Goal: Task Accomplishment & Management: Complete application form

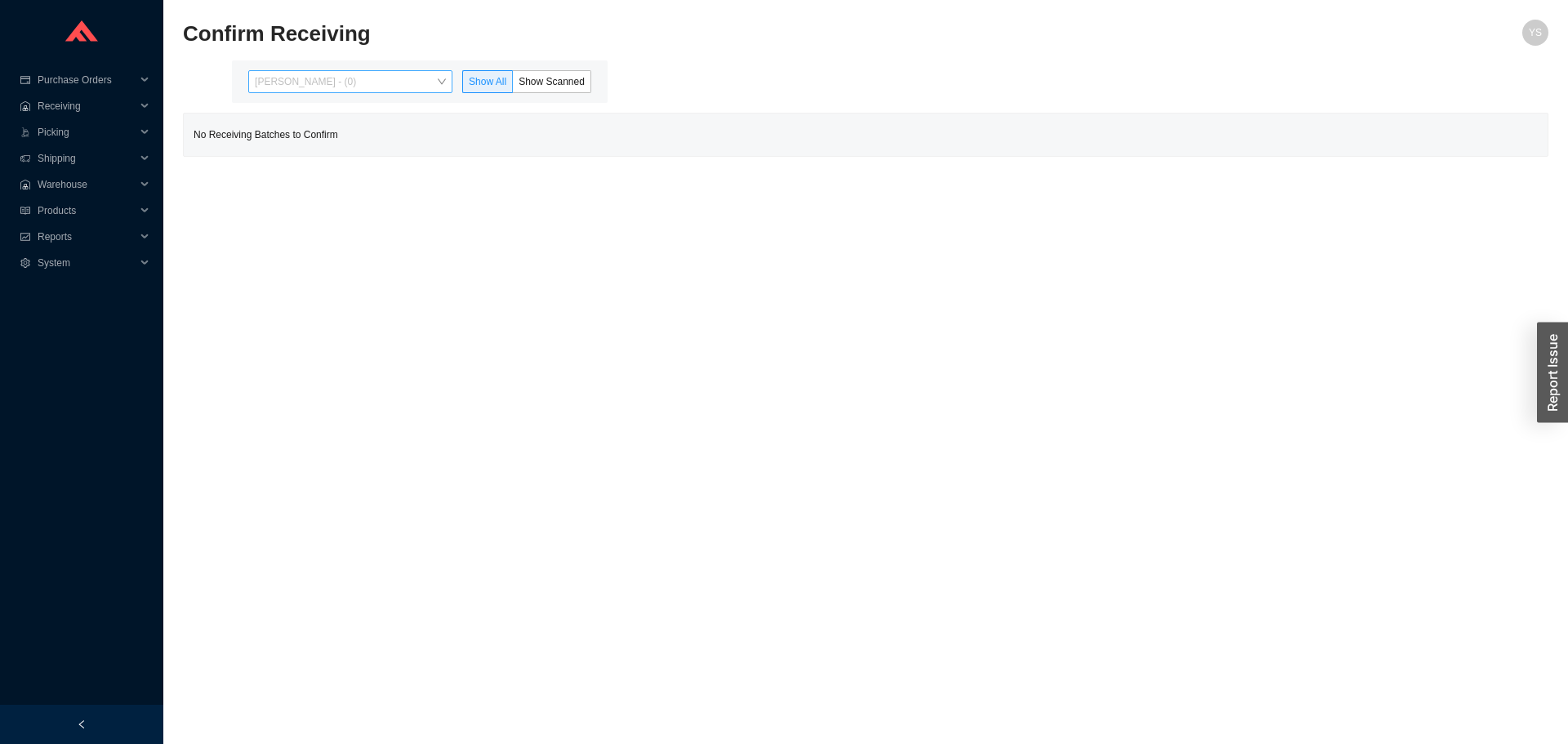
click at [315, 79] on span "Yossi Siff - (0)" at bounding box center [350, 82] width 191 height 21
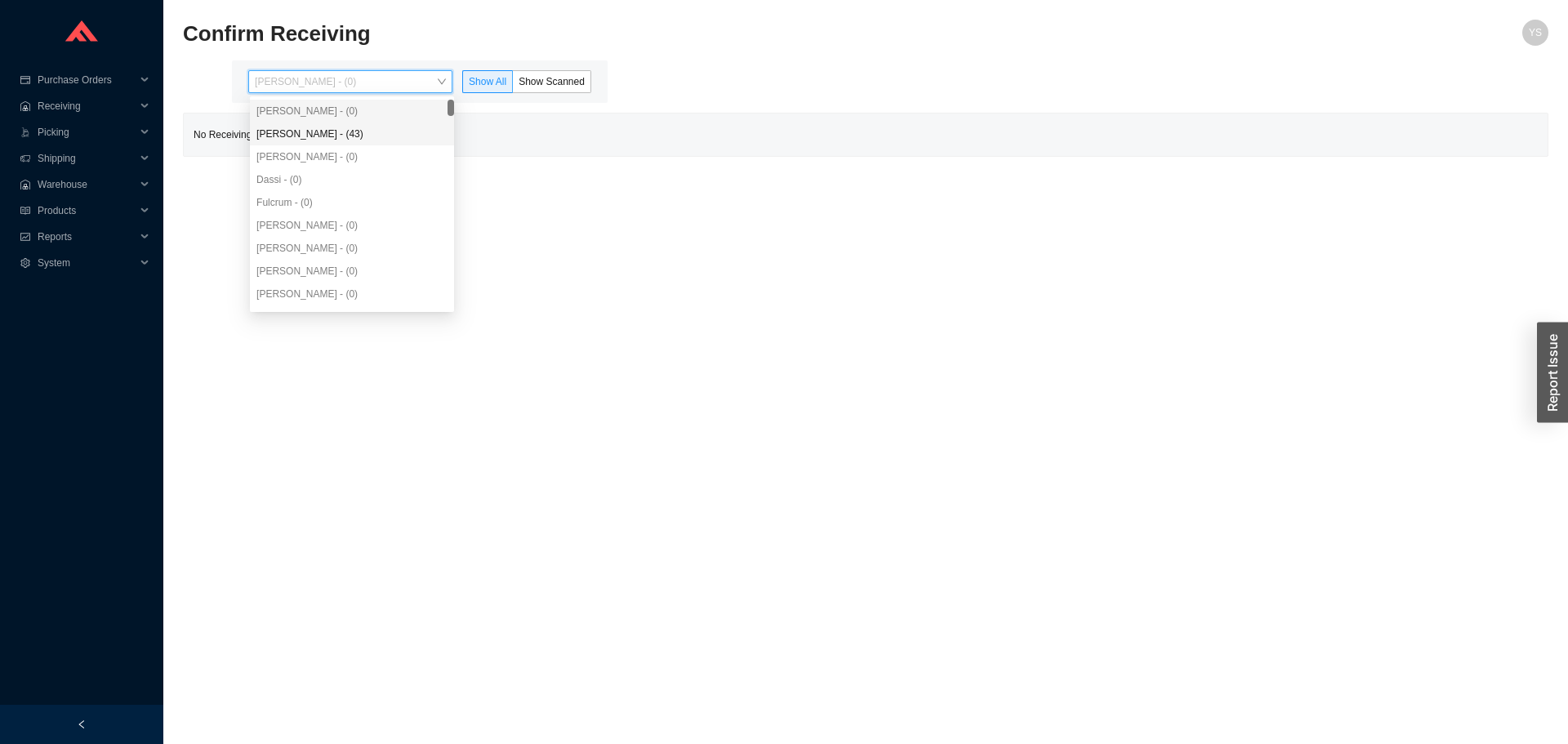
click at [330, 145] on div "[PERSON_NAME] - (0)" at bounding box center [351, 157] width 204 height 23
click at [352, 136] on div "Angel Negron - (43)" at bounding box center [351, 134] width 191 height 15
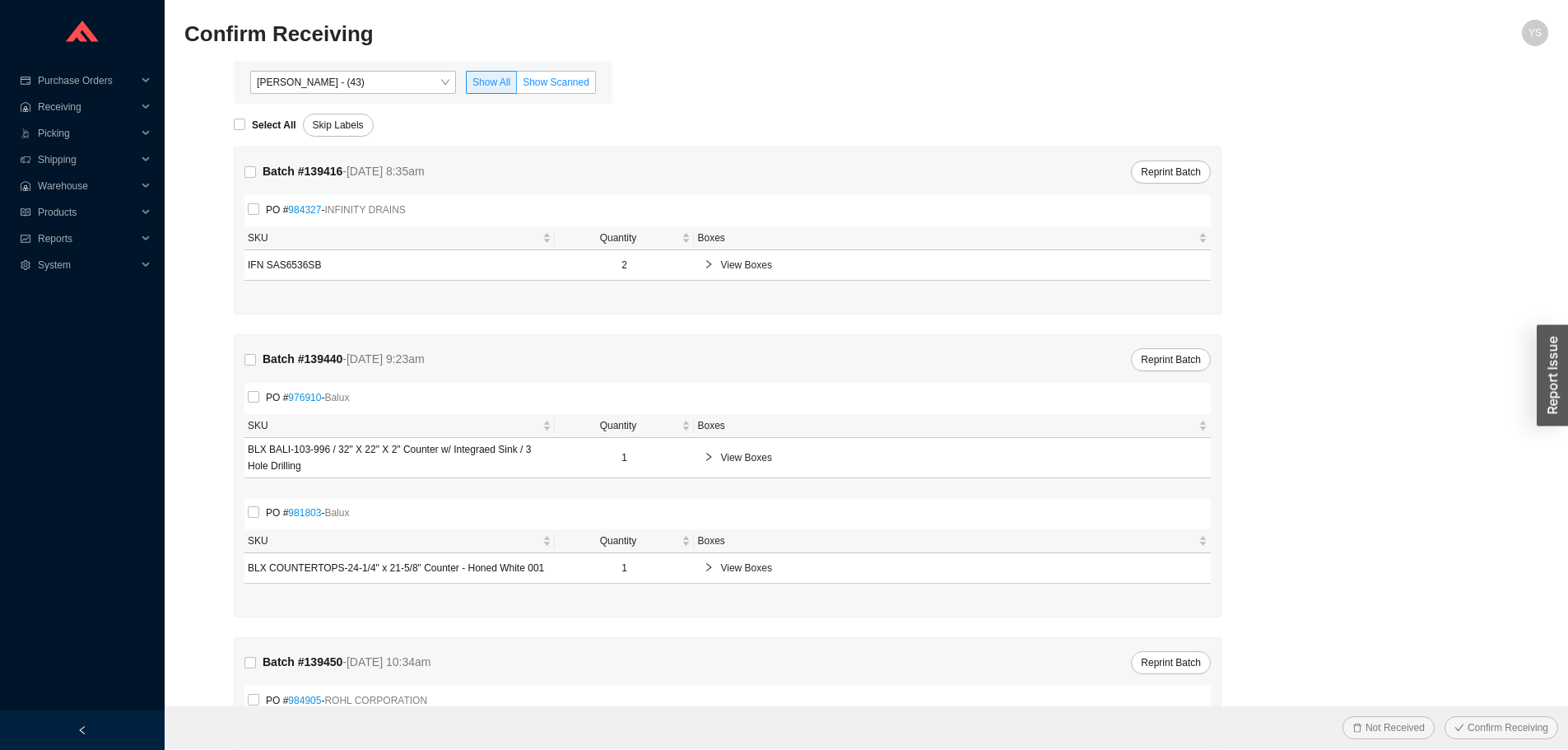
click at [532, 86] on span "Show Scanned" at bounding box center [556, 82] width 67 height 12
click at [517, 86] on input "Show Scanned" at bounding box center [517, 86] width 0 height 0
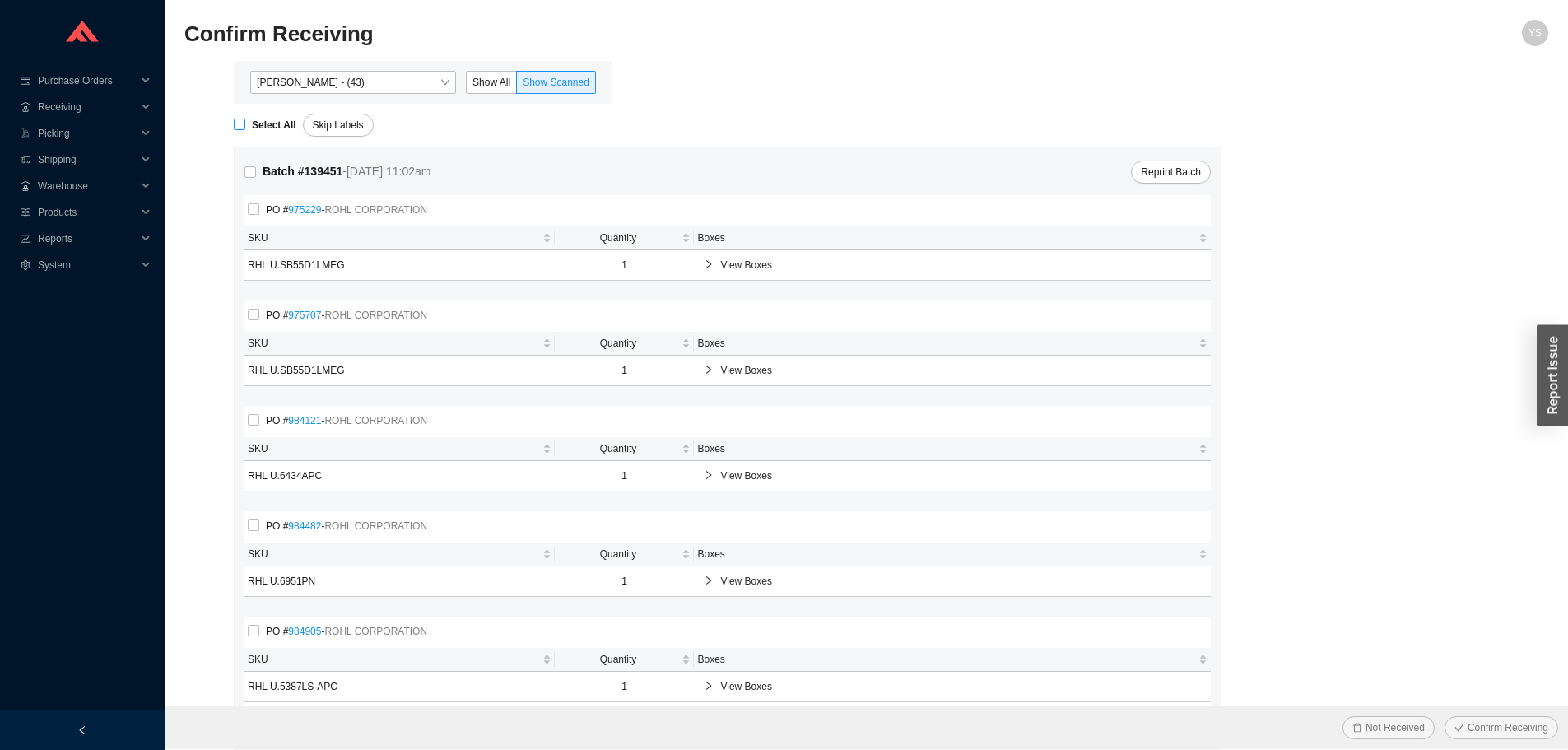
click at [252, 129] on strong "Select All" at bounding box center [273, 125] width 44 height 12
click at [245, 129] on input "Select All" at bounding box center [240, 124] width 12 height 12
checkbox input "true"
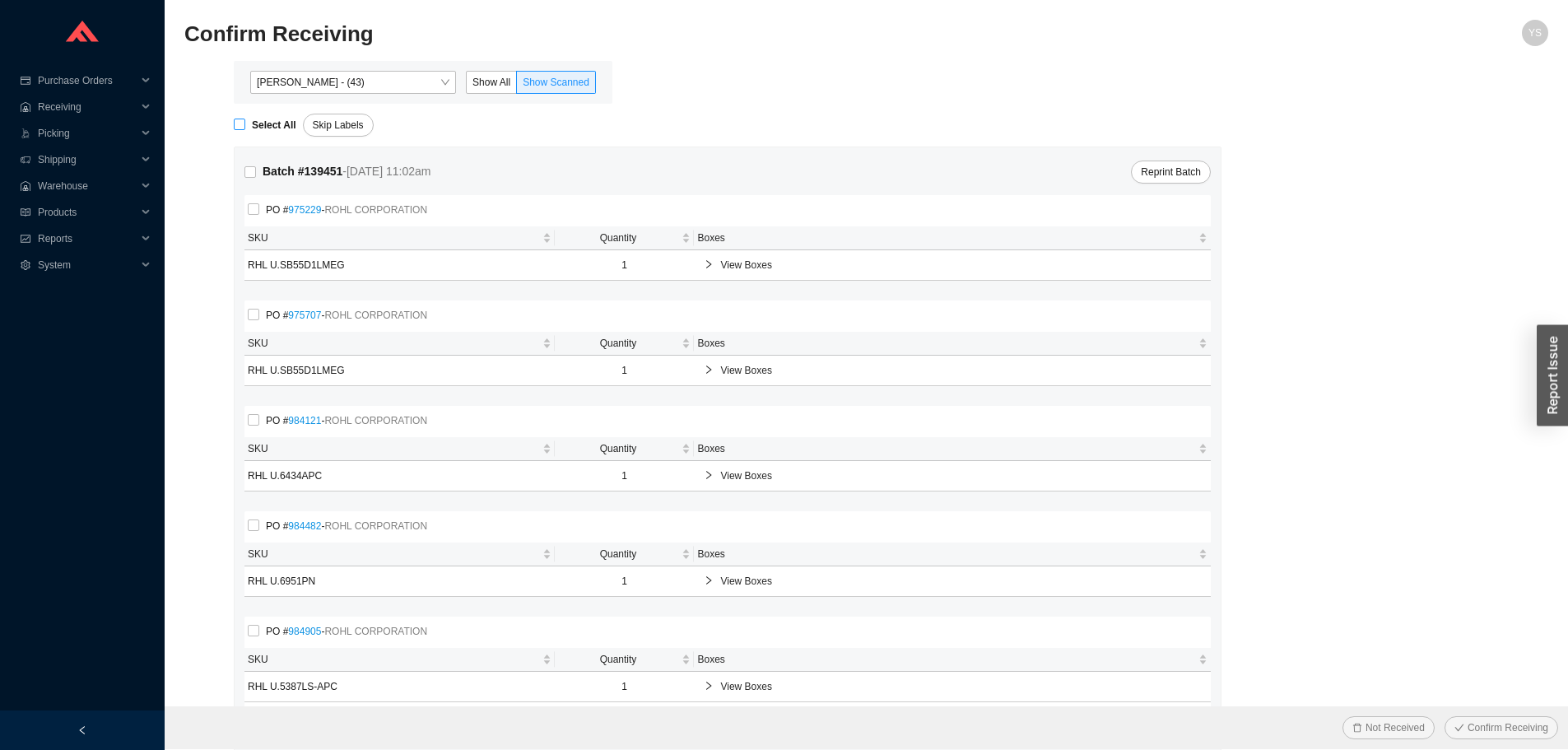
checkbox input "true"
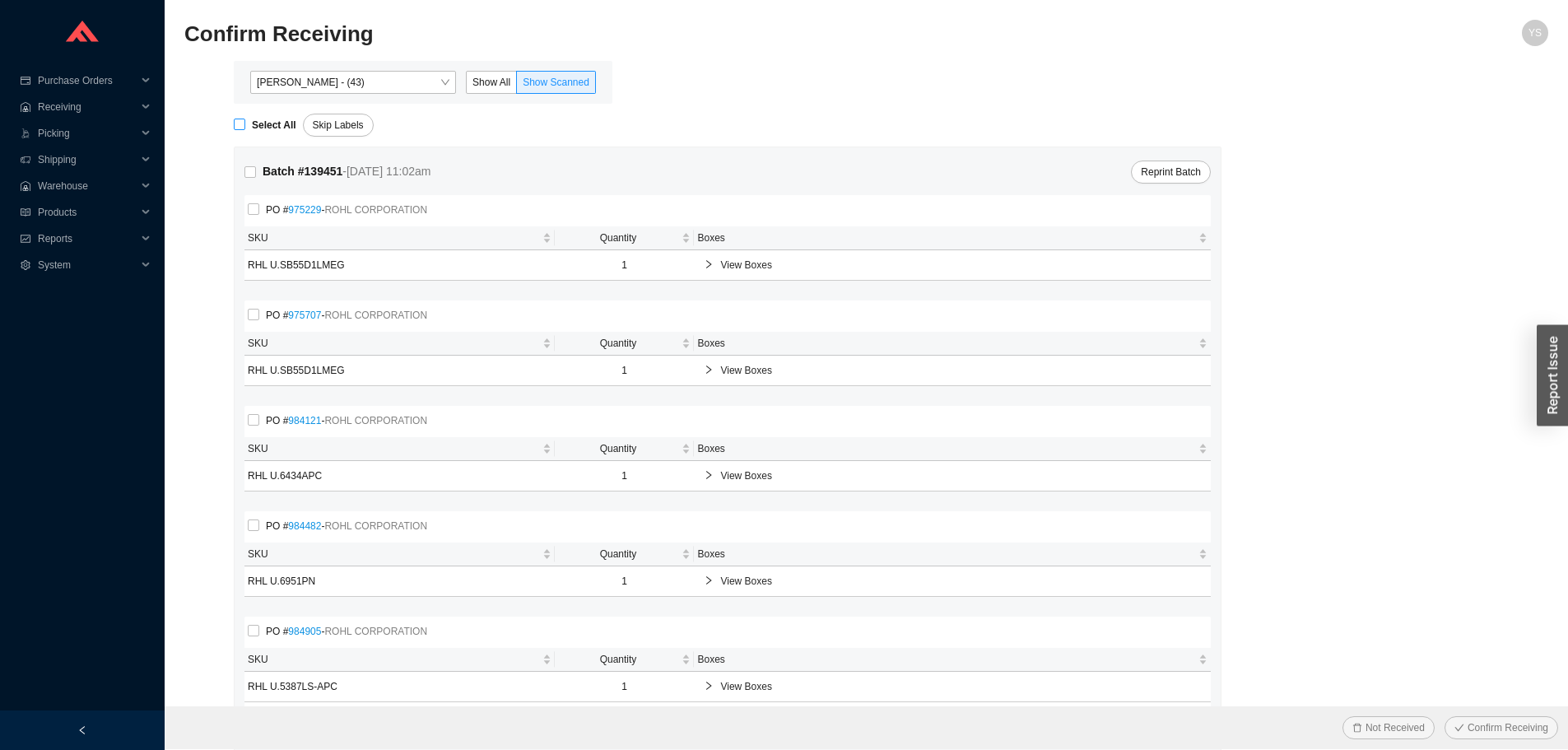
checkbox input "true"
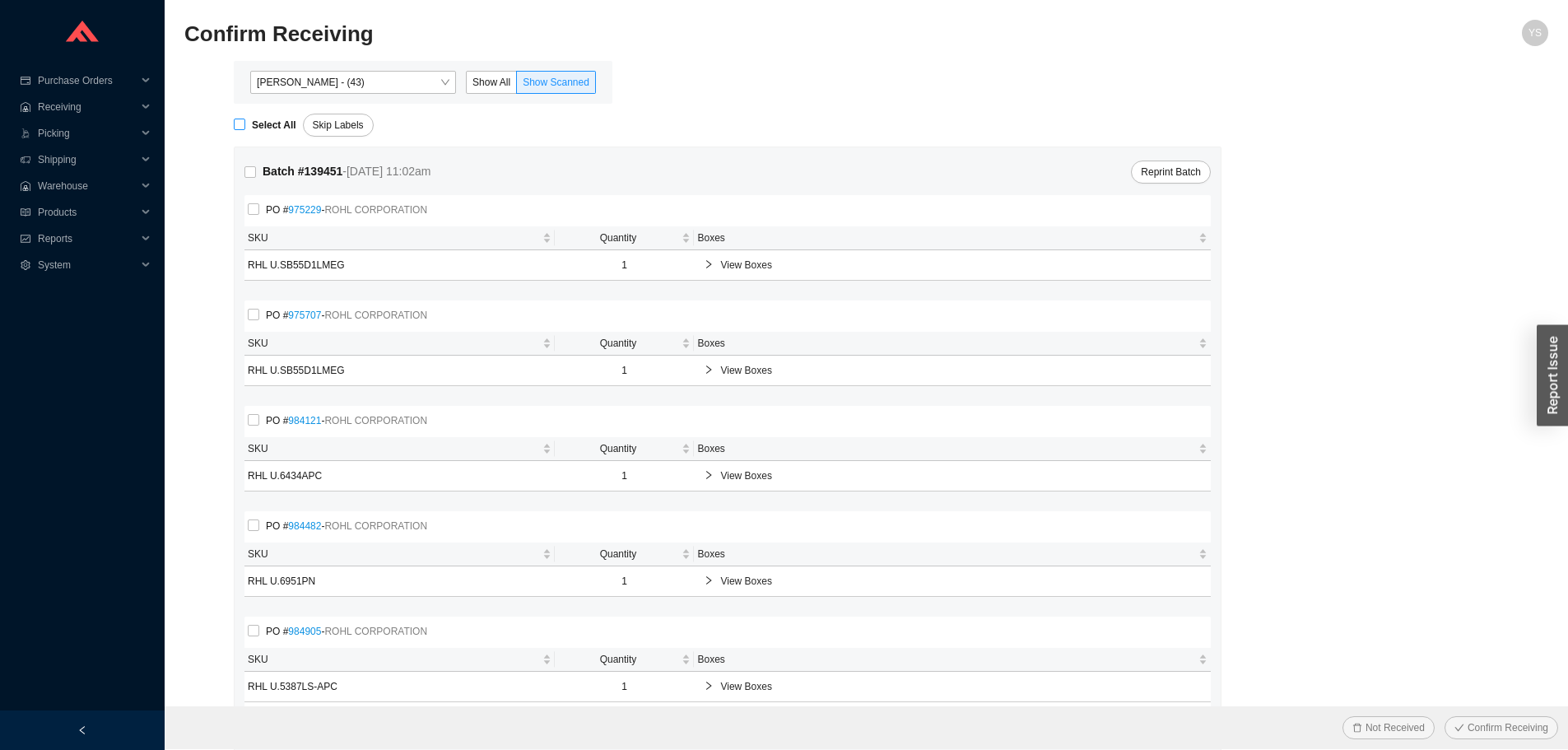
checkbox input "true"
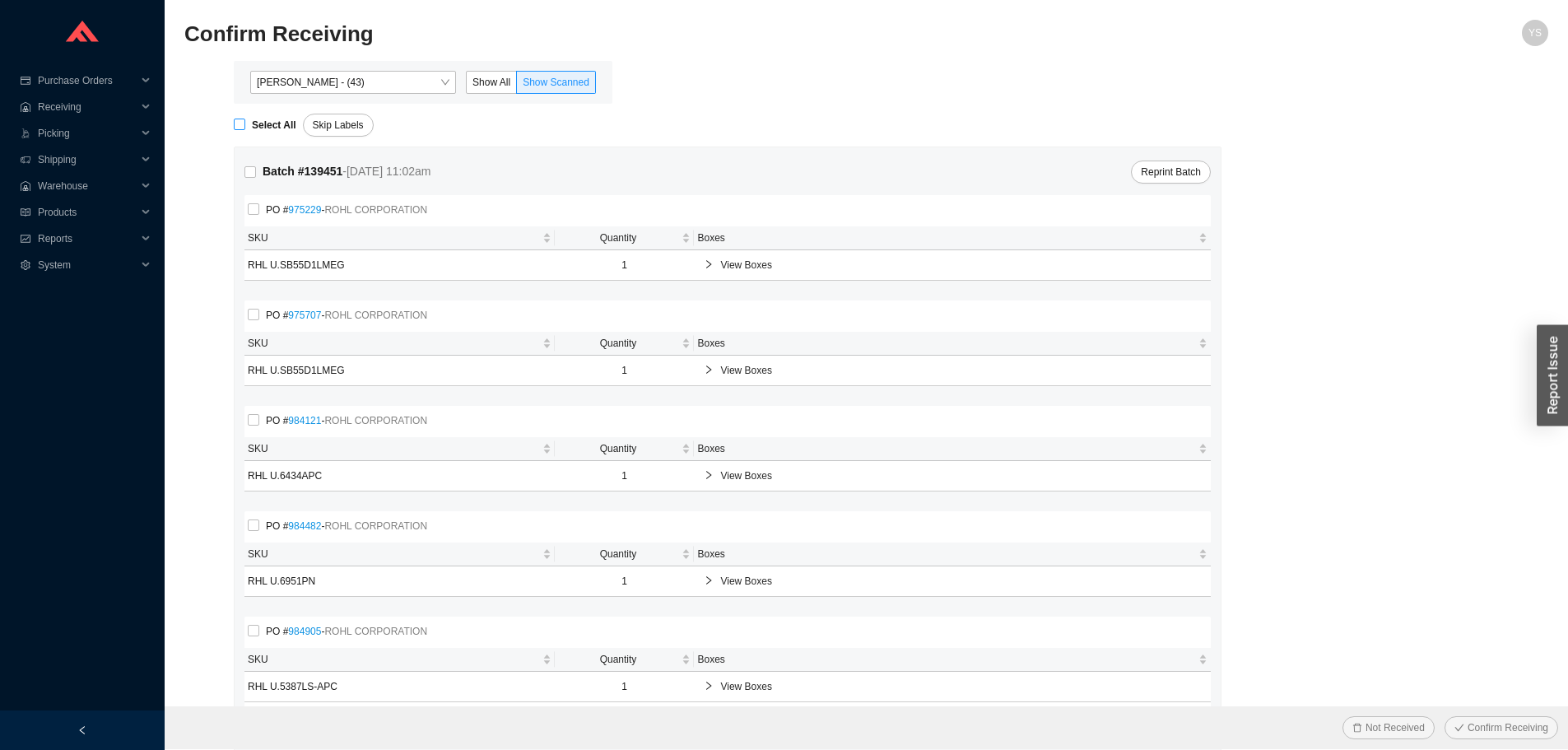
checkbox input "true"
click at [1514, 720] on span "Confirm Receiving" at bounding box center [1507, 728] width 81 height 17
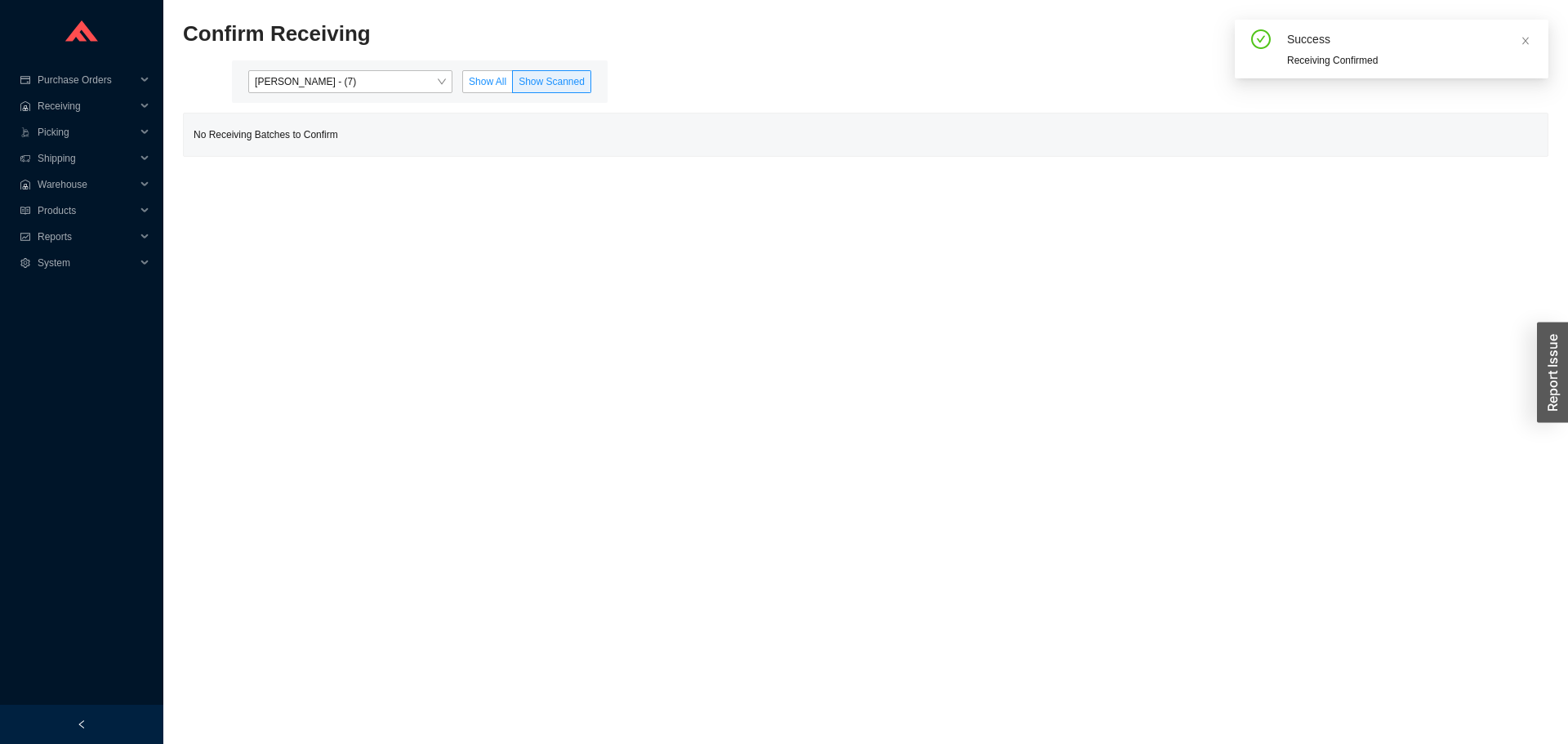
click at [478, 79] on span "Show All" at bounding box center [487, 82] width 37 height 12
click at [463, 85] on input "Show All" at bounding box center [463, 85] width 0 height 0
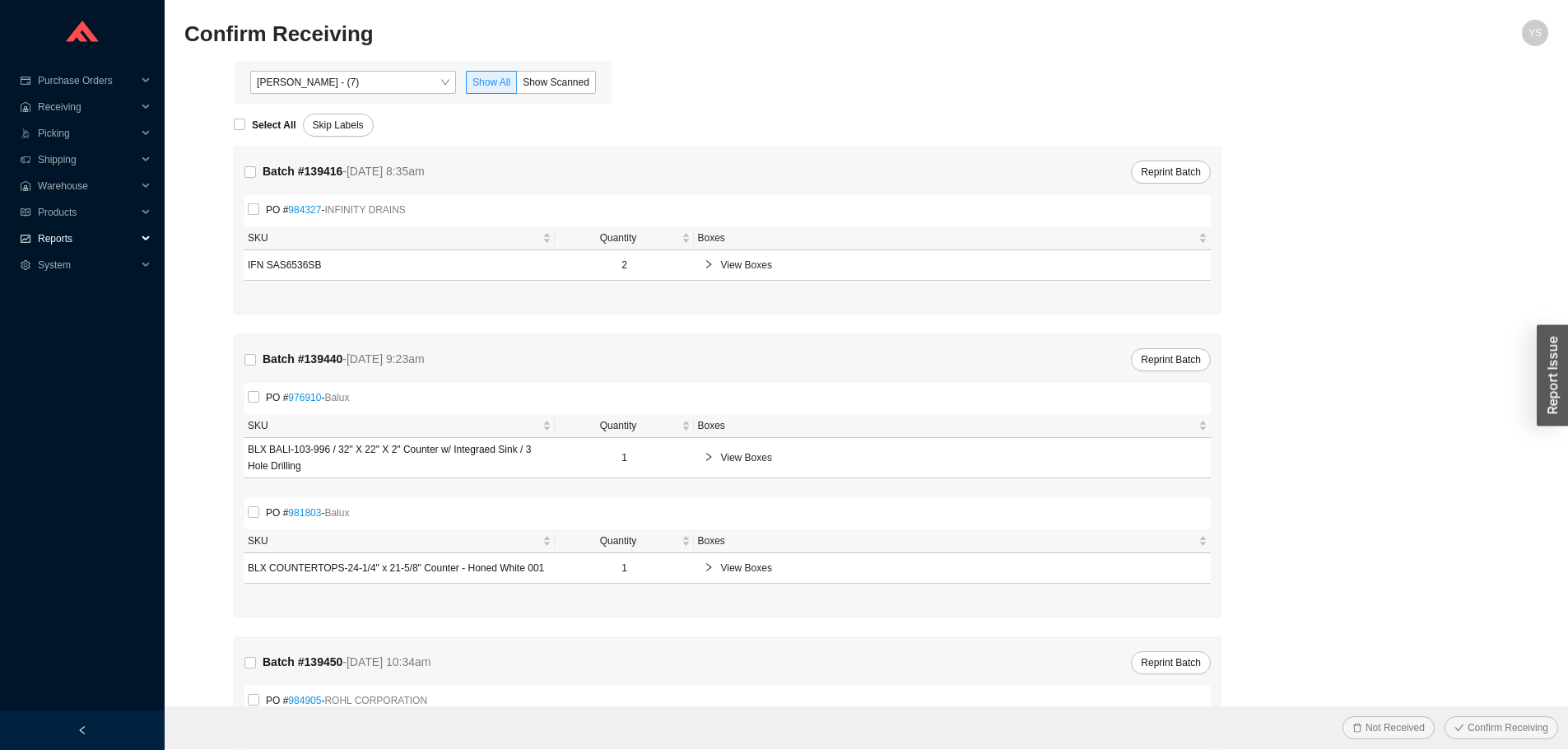
click at [82, 232] on span "Reports" at bounding box center [87, 239] width 99 height 27
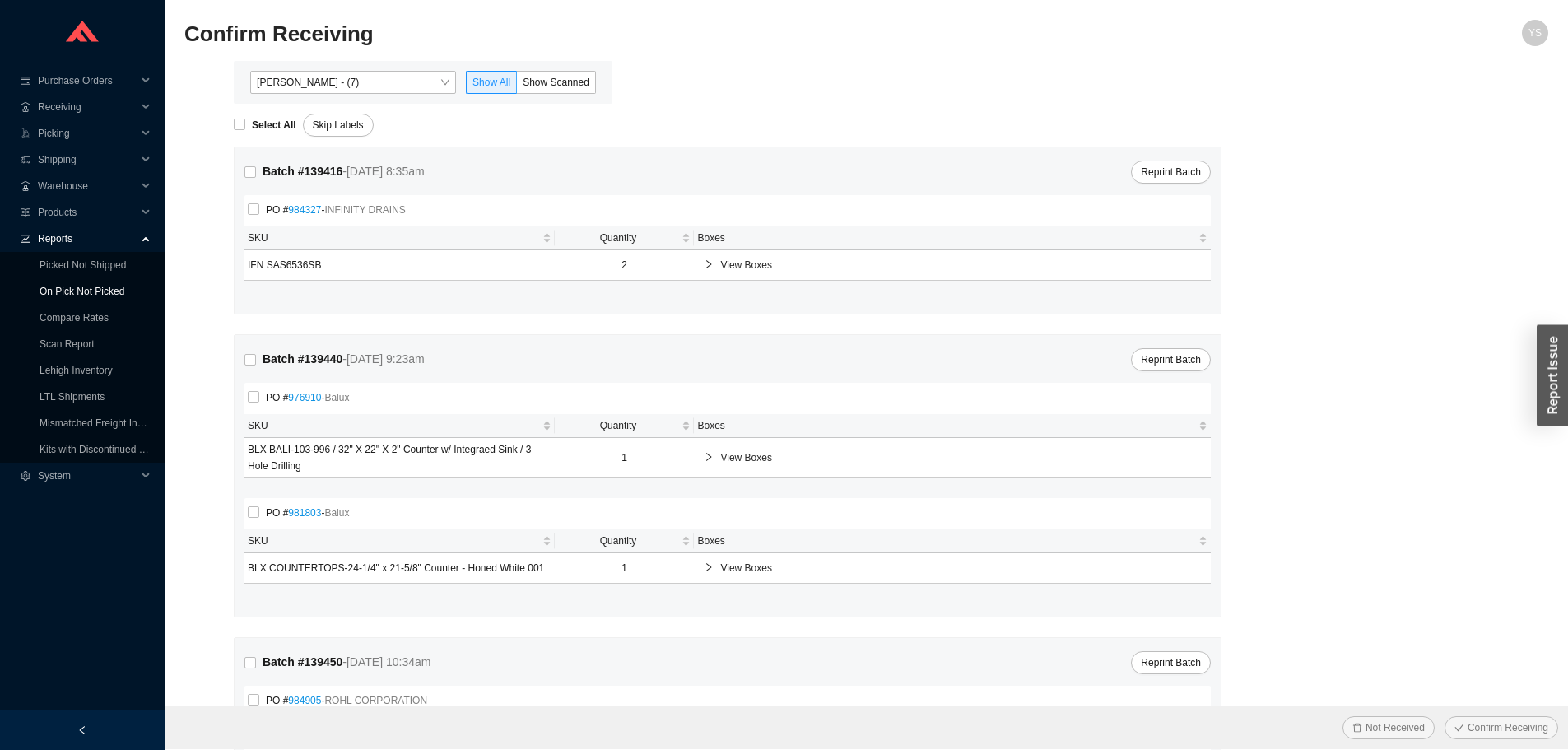
click at [100, 288] on link "On Pick Not Picked" at bounding box center [82, 292] width 85 height 12
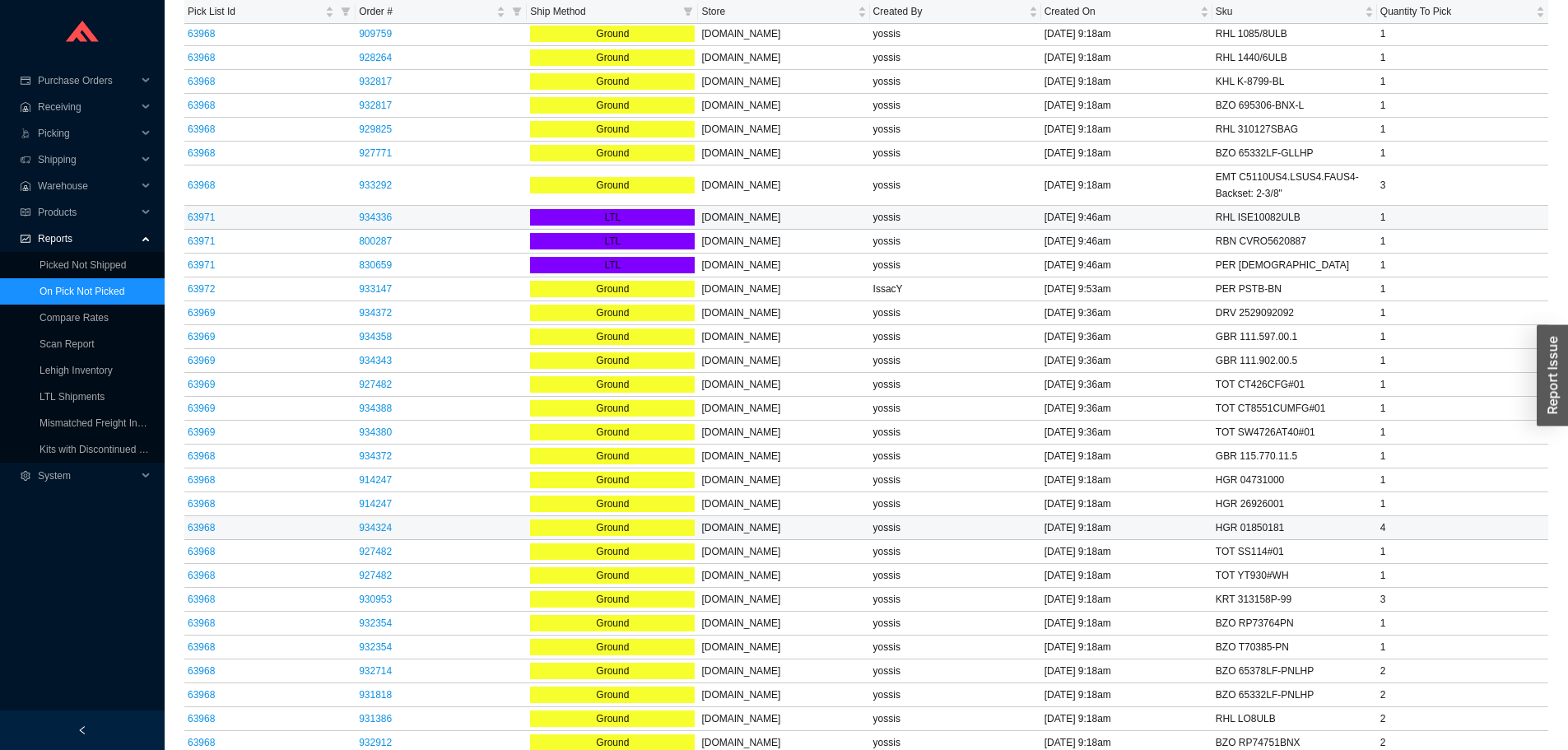
scroll to position [2316, 0]
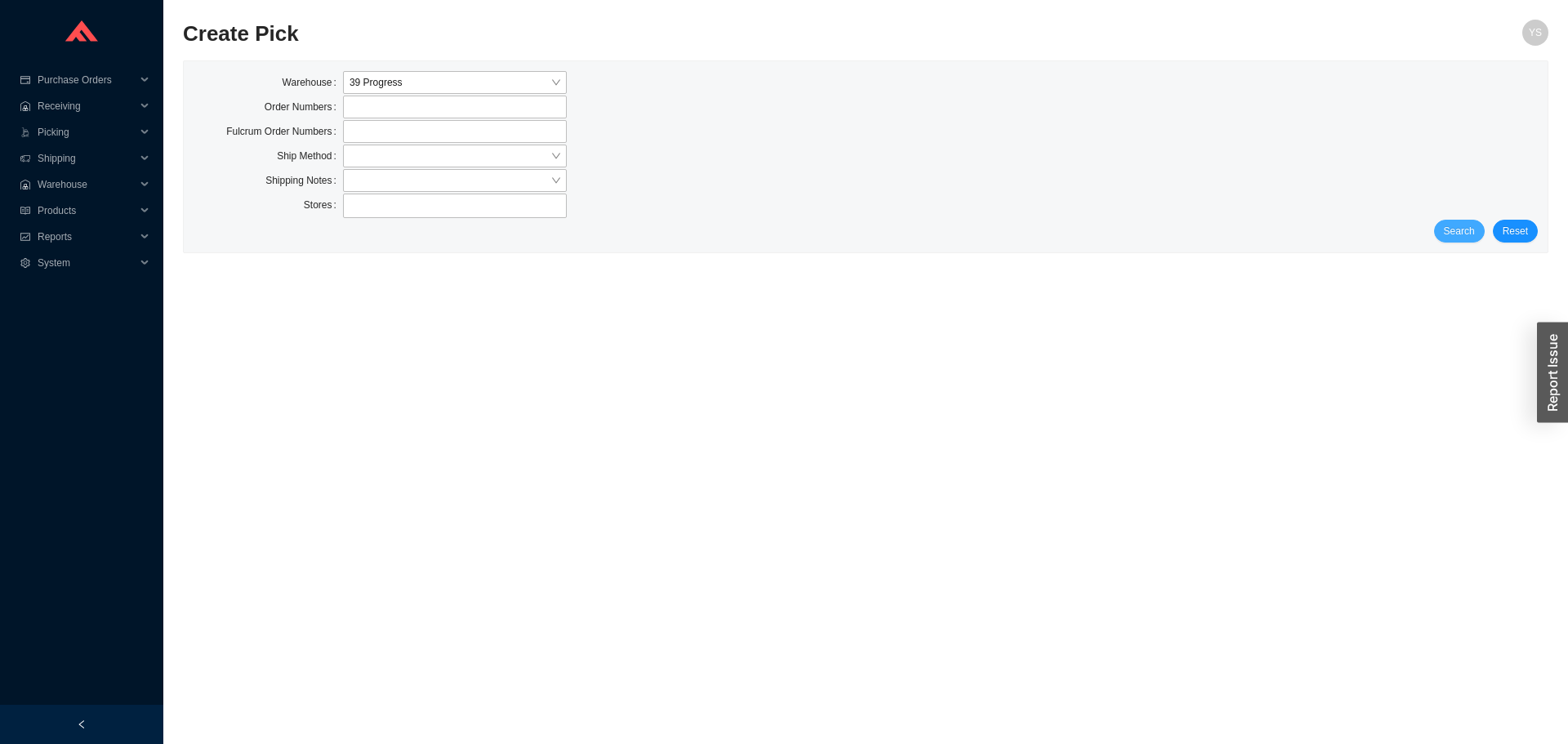
click at [1460, 230] on span "Search" at bounding box center [1460, 231] width 31 height 17
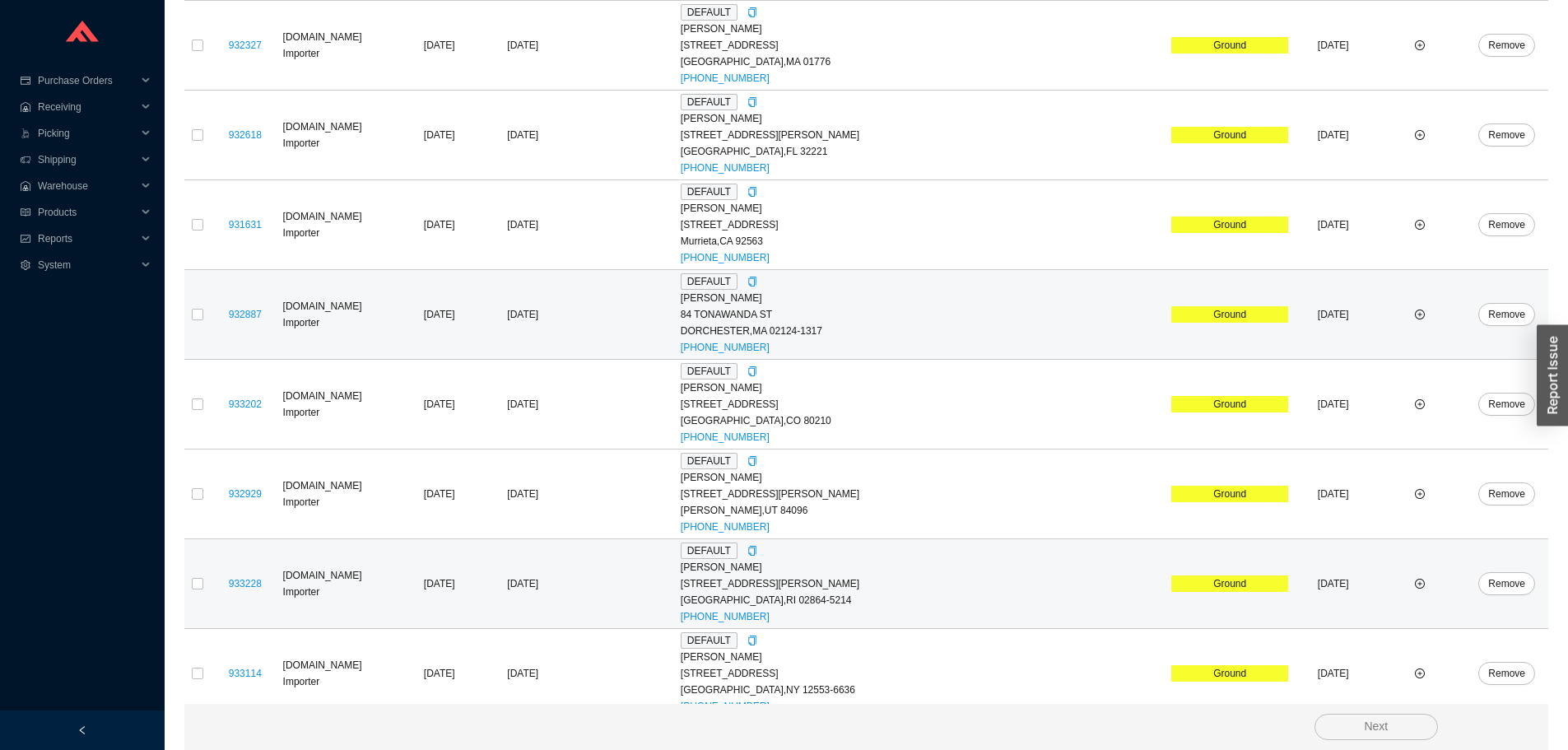
scroll to position [1241, 0]
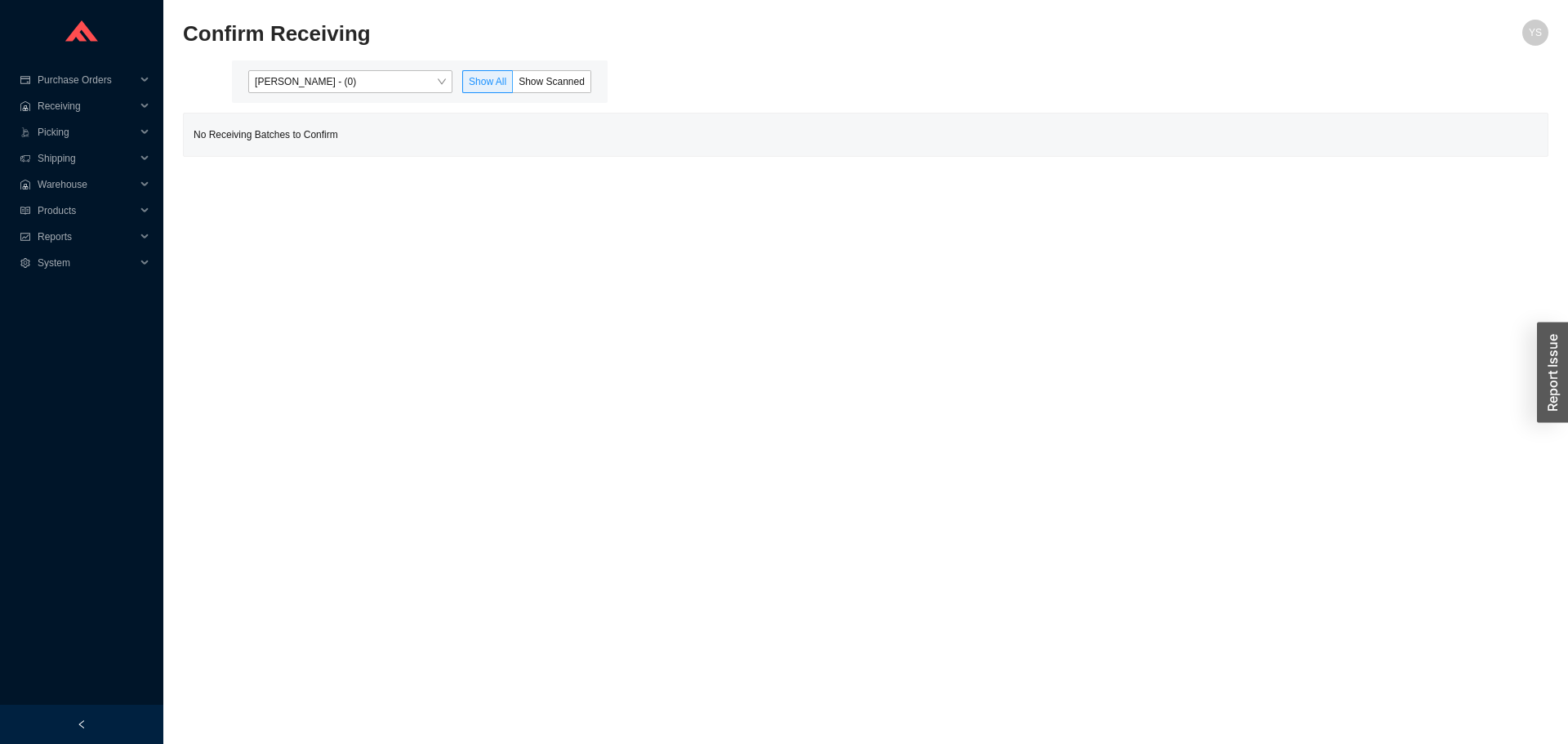
click at [322, 67] on div "Yossi Siff - (0) Show All Show Scanned" at bounding box center [420, 81] width 375 height 42
click at [321, 71] on span "[PERSON_NAME] - (0)" at bounding box center [350, 82] width 191 height 21
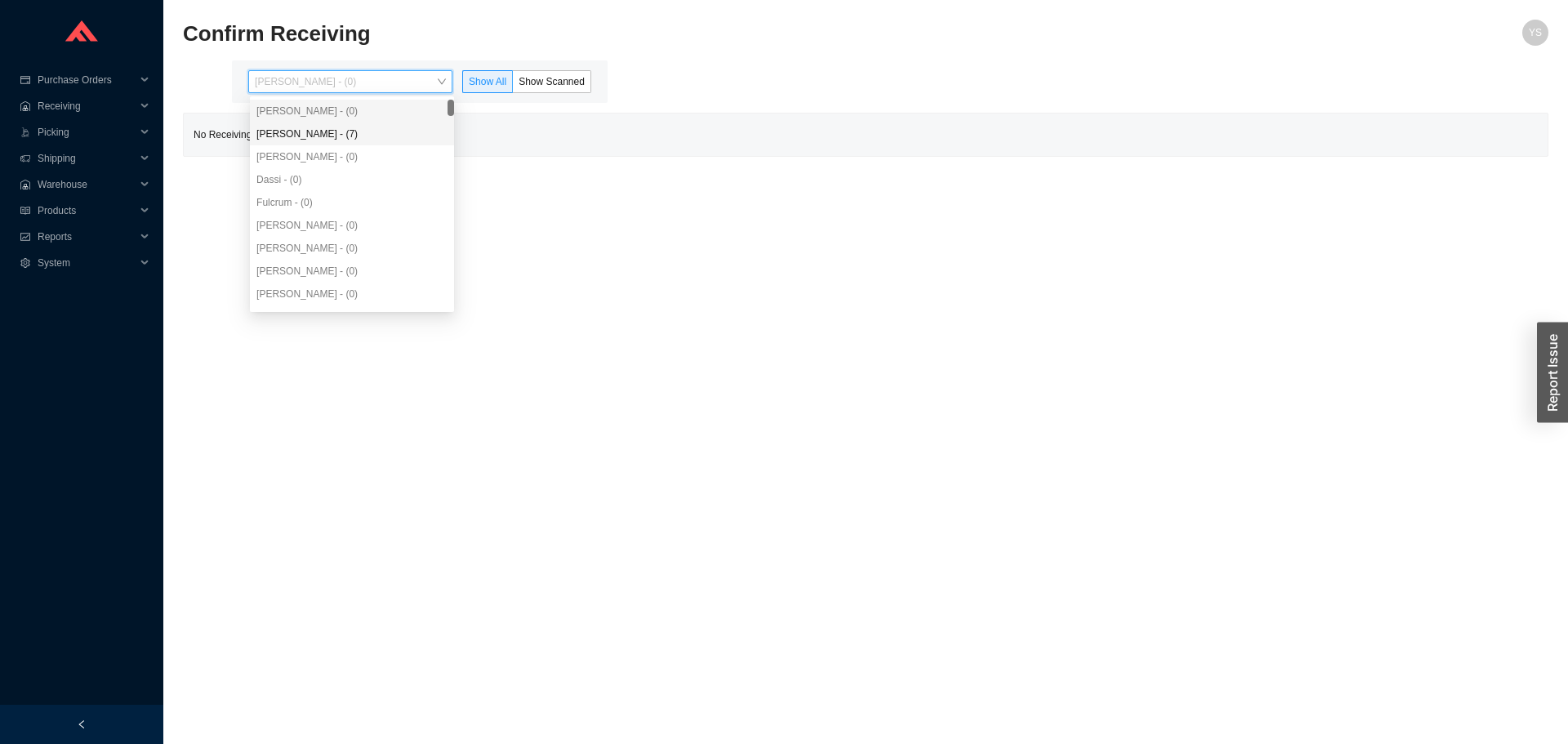
click at [331, 142] on div "[PERSON_NAME] - (7)" at bounding box center [351, 134] width 204 height 23
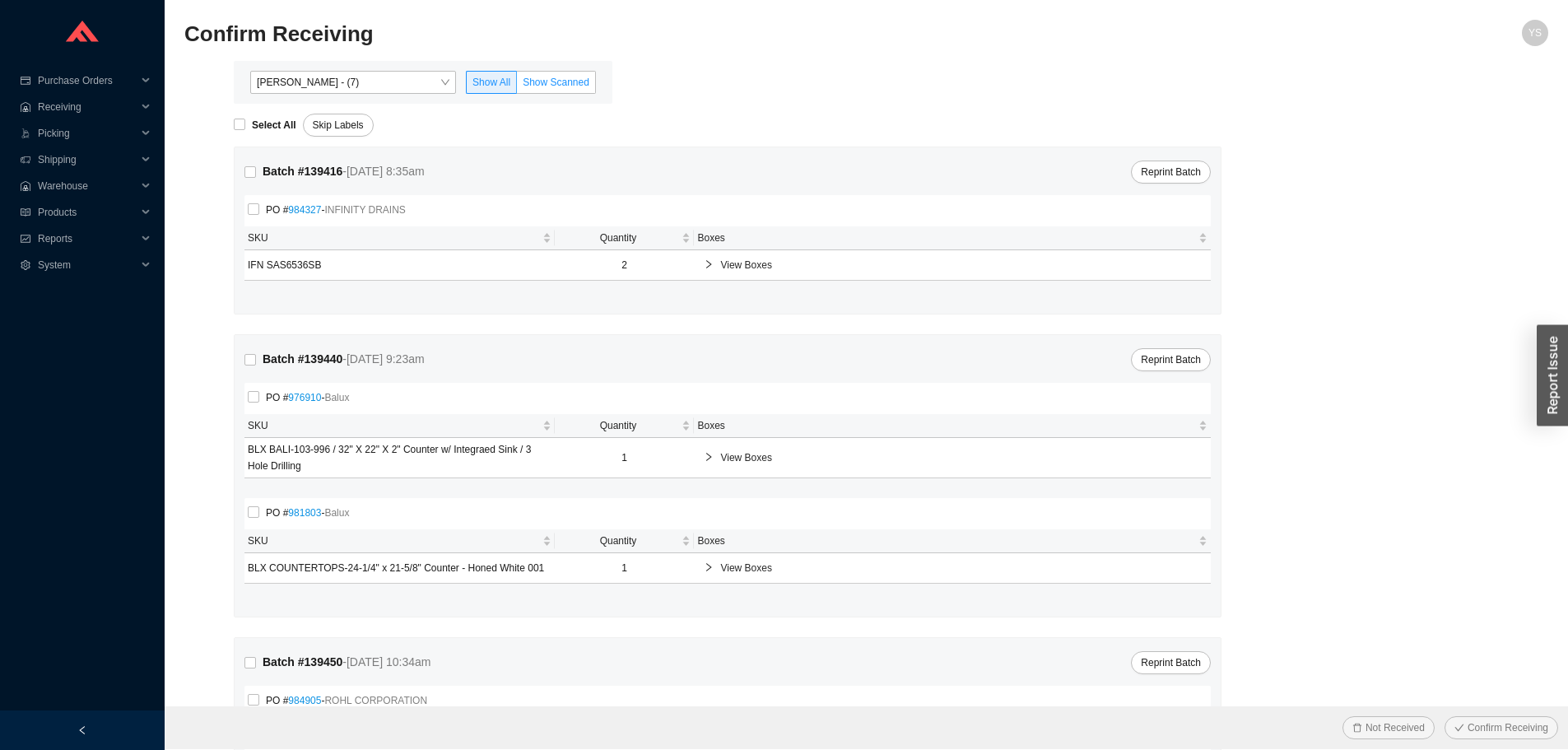
click at [562, 87] on span "Show Scanned" at bounding box center [556, 82] width 67 height 12
click at [517, 86] on input "Show Scanned" at bounding box center [517, 86] width 0 height 0
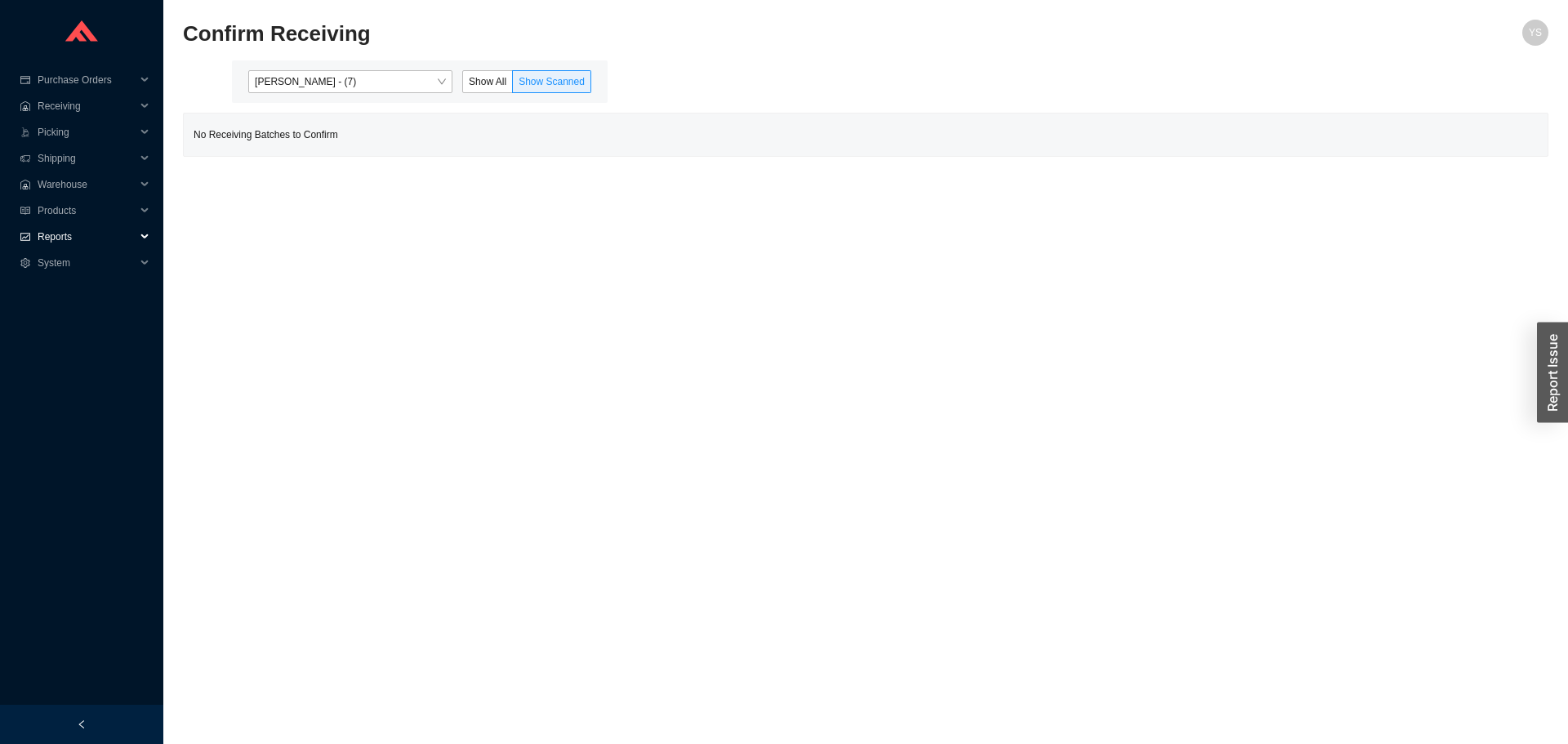
click at [41, 235] on span "Reports" at bounding box center [86, 237] width 98 height 26
click at [310, 70] on div "[PERSON_NAME] - (0)" at bounding box center [350, 82] width 204 height 23
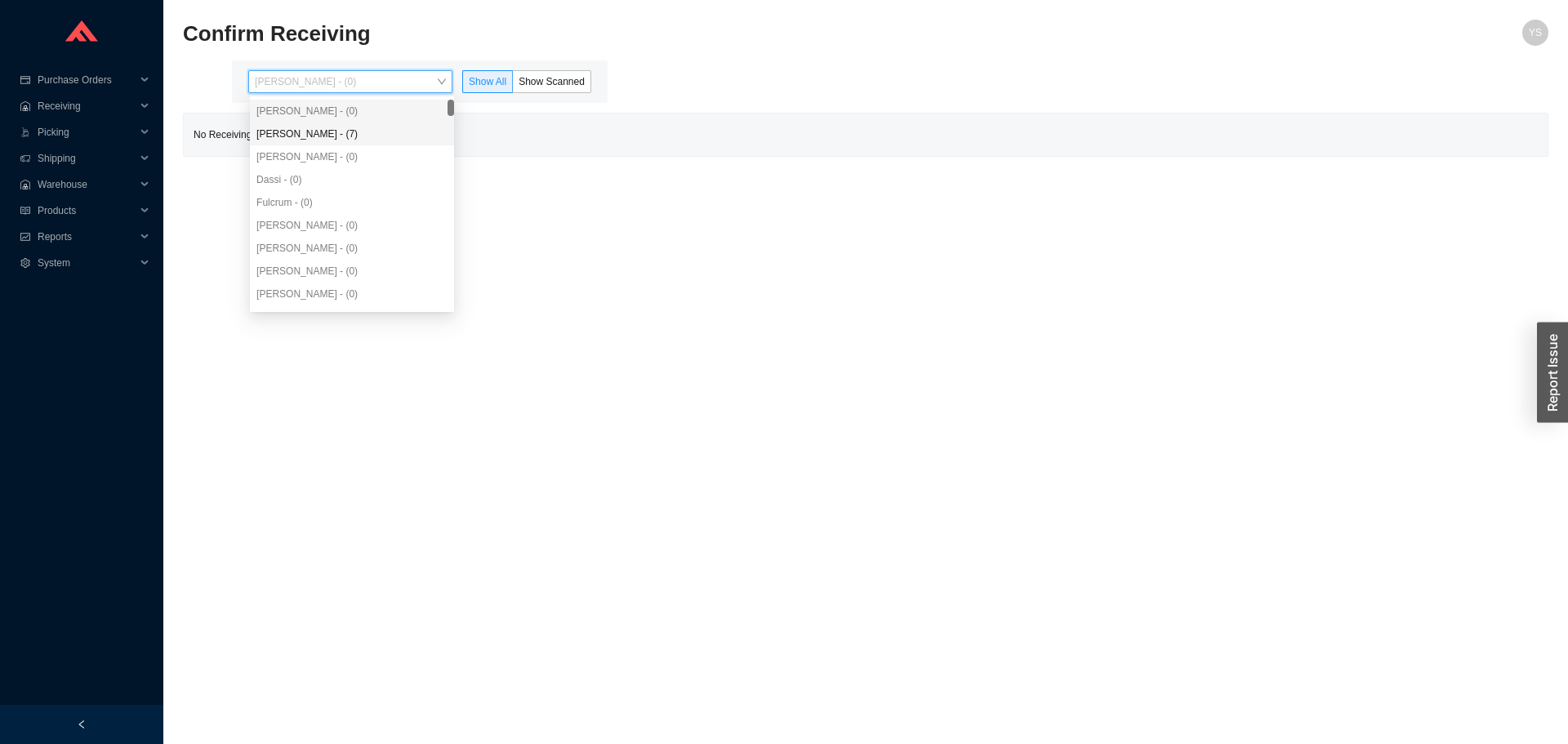
click at [317, 136] on div "[PERSON_NAME] - (7)" at bounding box center [351, 134] width 191 height 15
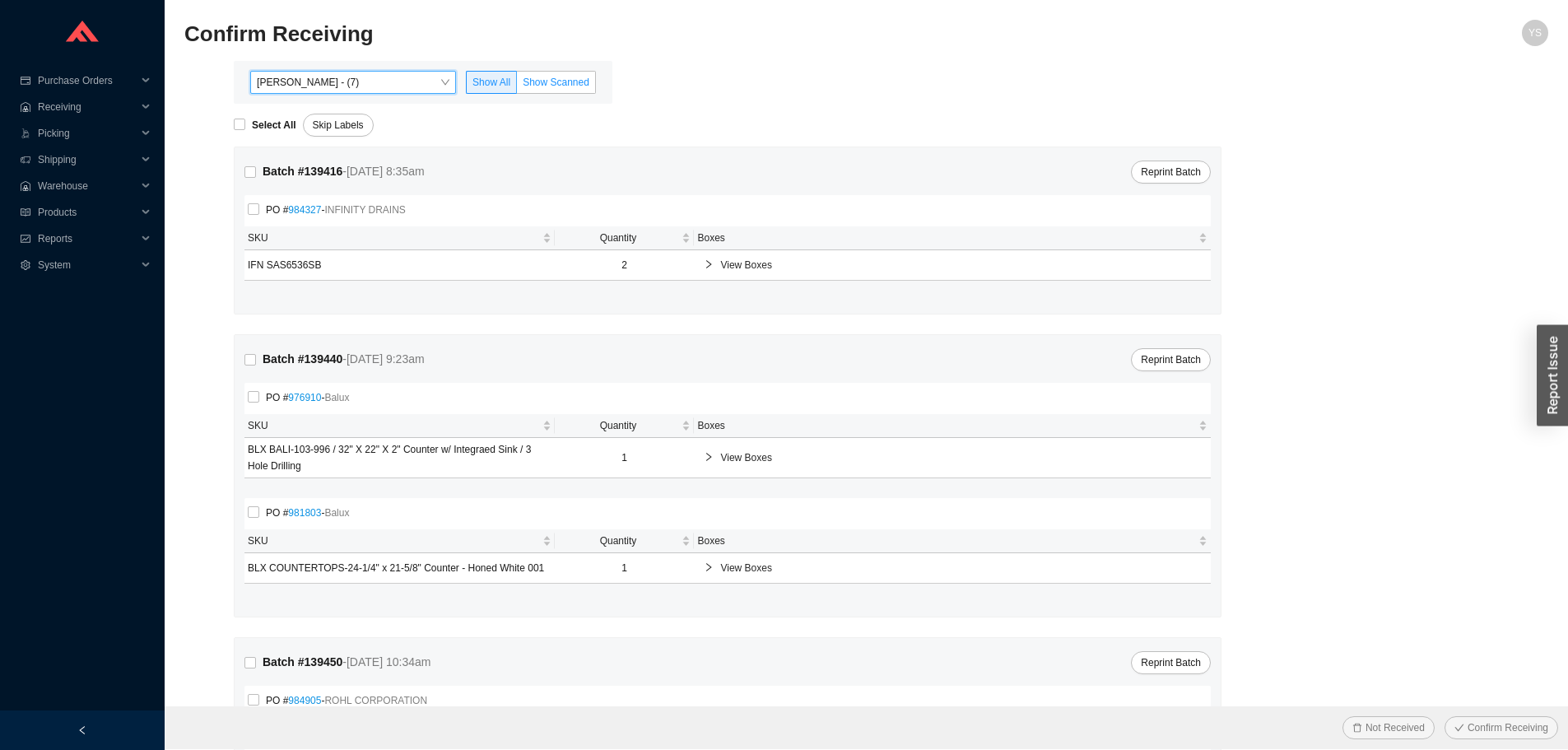
click at [557, 89] on label "Show Scanned" at bounding box center [556, 82] width 79 height 23
click at [517, 86] on input "Show Scanned" at bounding box center [517, 86] width 0 height 0
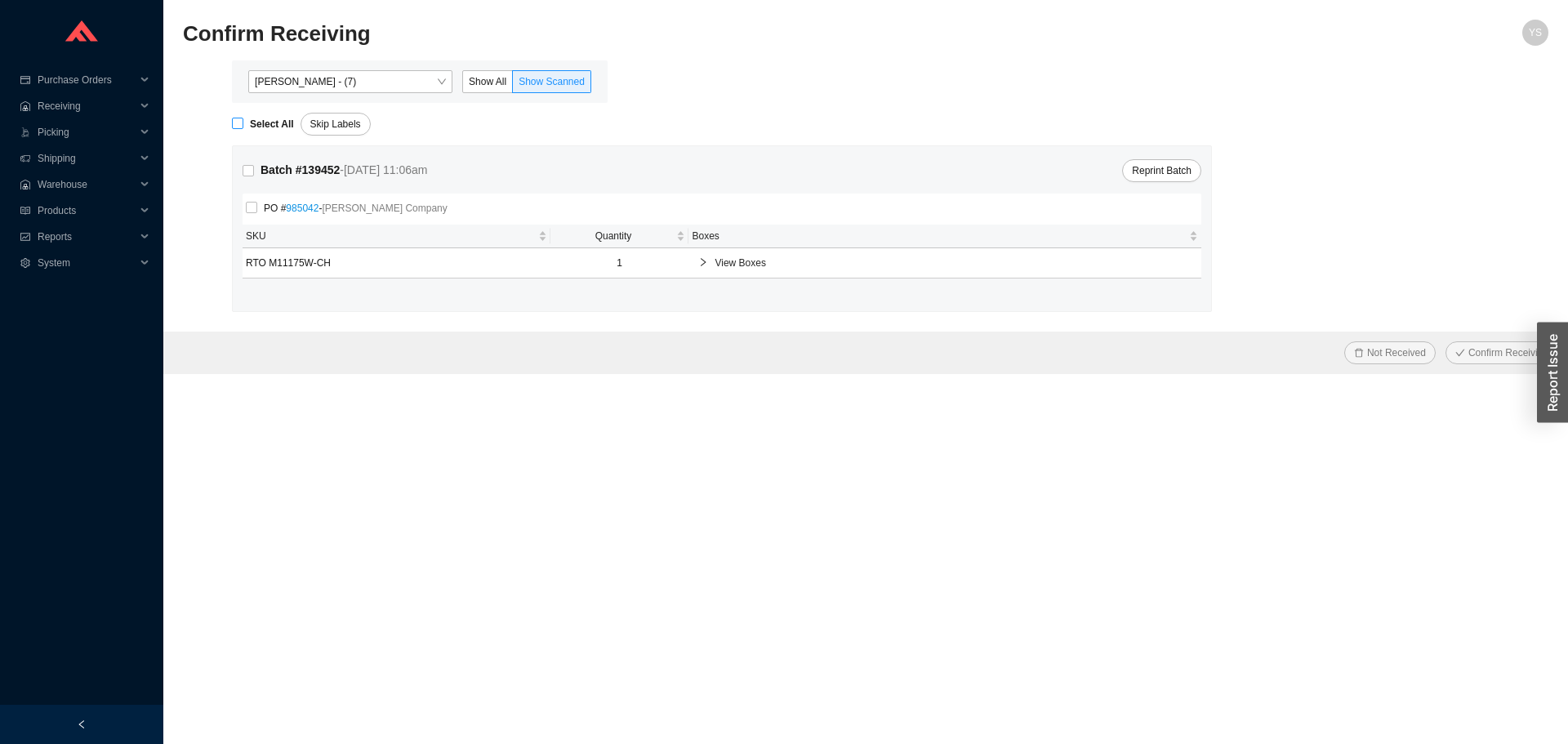
click at [254, 127] on strong "Select All" at bounding box center [271, 124] width 44 height 12
click at [243, 127] on input "Select All" at bounding box center [238, 123] width 12 height 12
checkbox input "true"
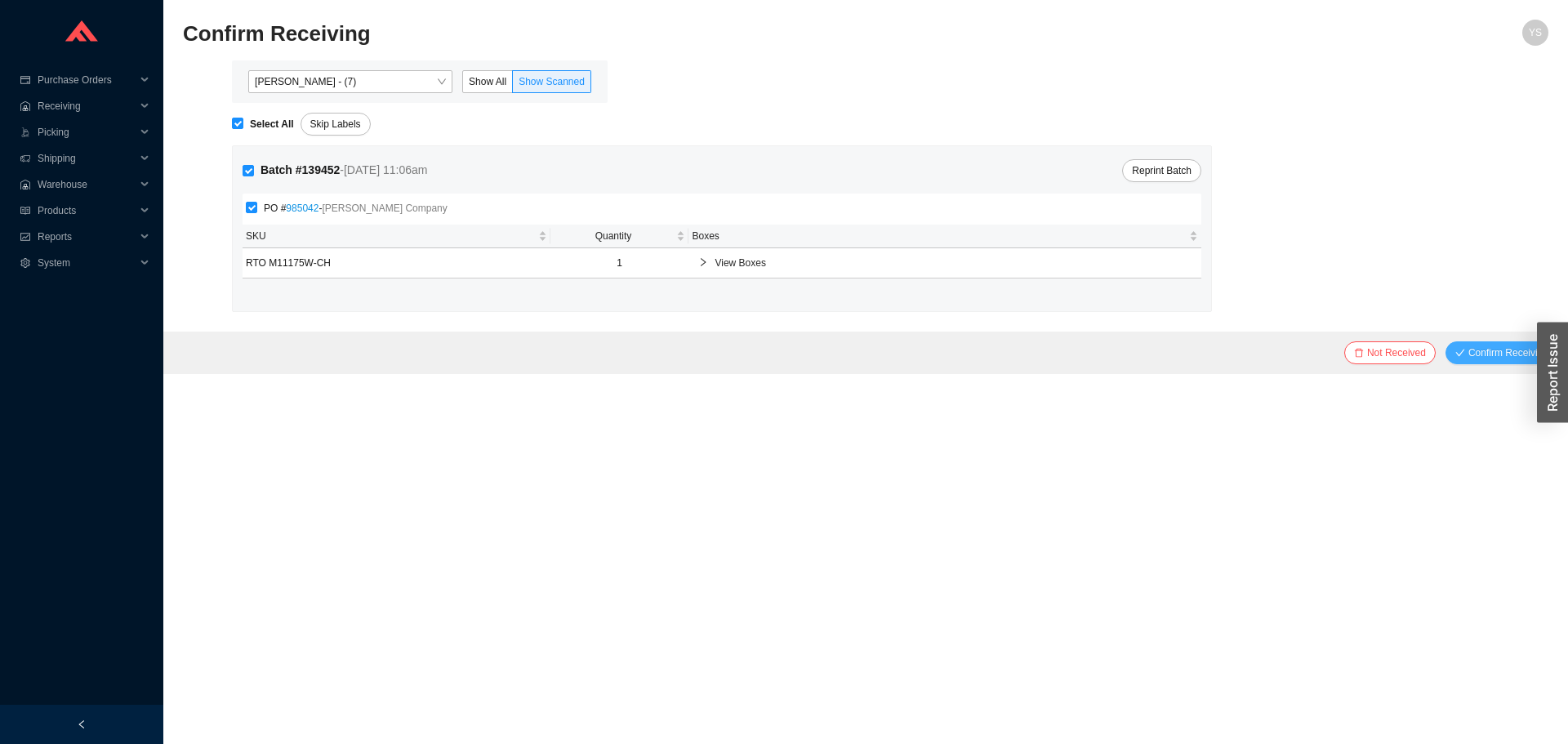
click at [1483, 350] on span "Confirm Receiving" at bounding box center [1508, 353] width 80 height 17
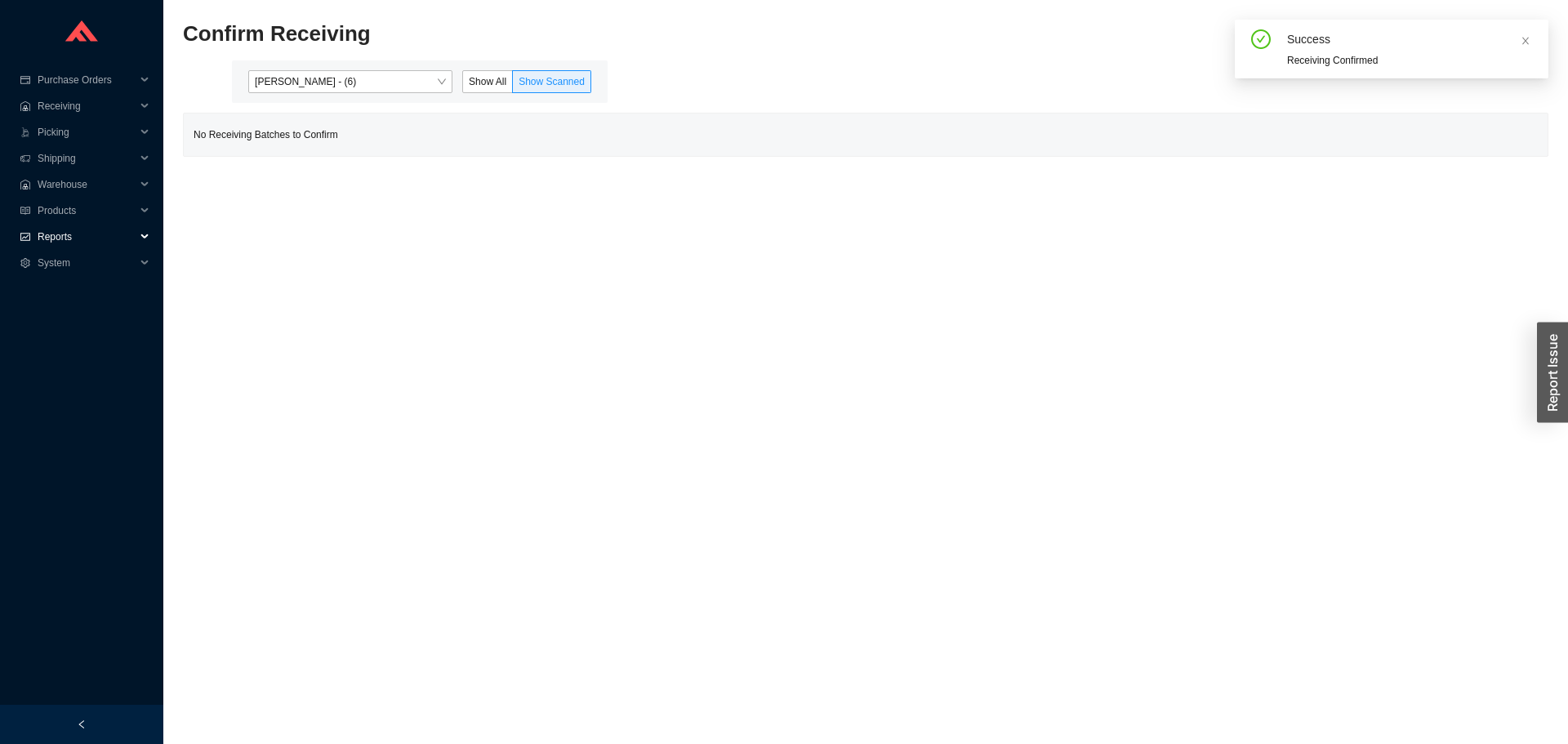
click at [46, 237] on span "Reports" at bounding box center [86, 237] width 98 height 26
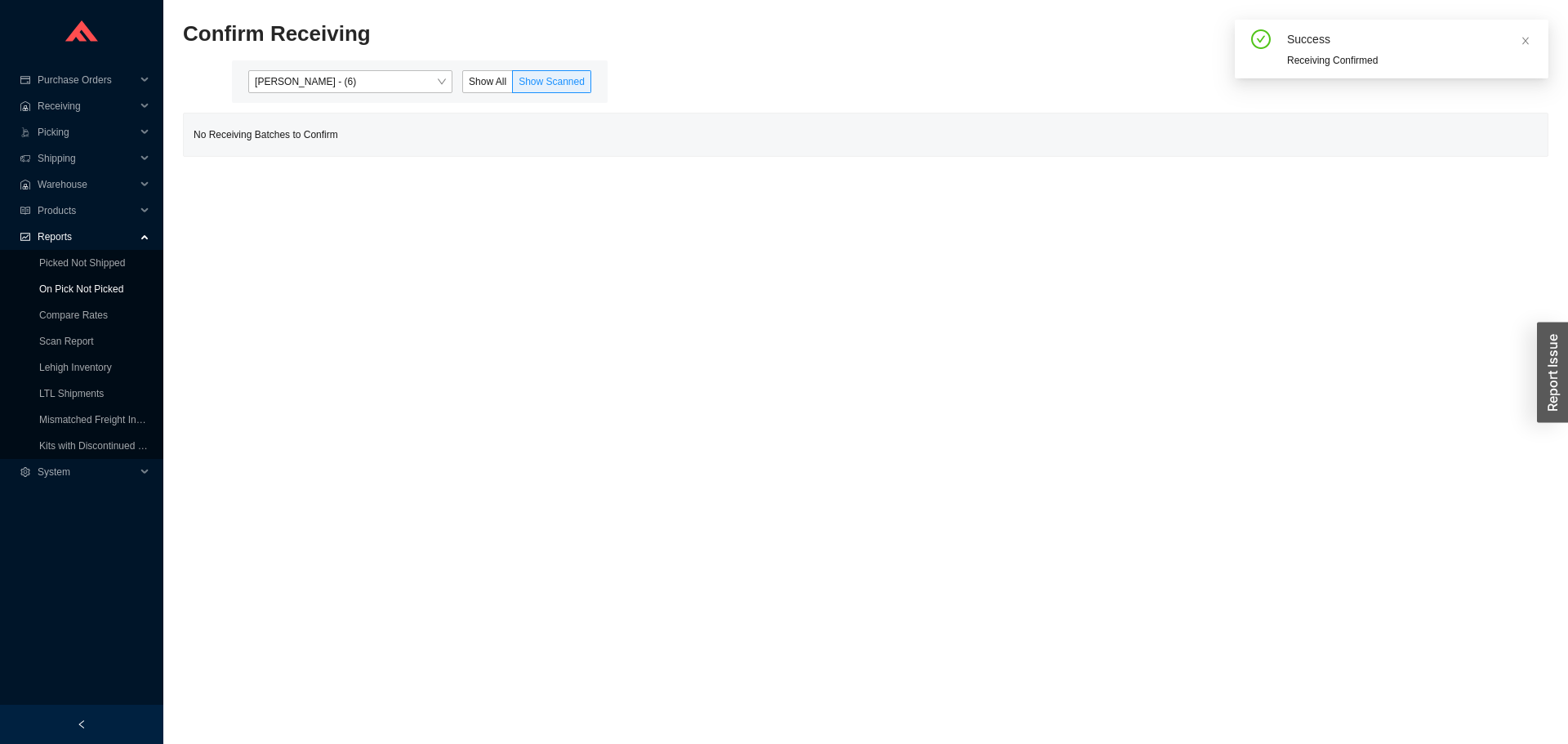
click at [80, 295] on link "On Pick Not Picked" at bounding box center [81, 289] width 84 height 12
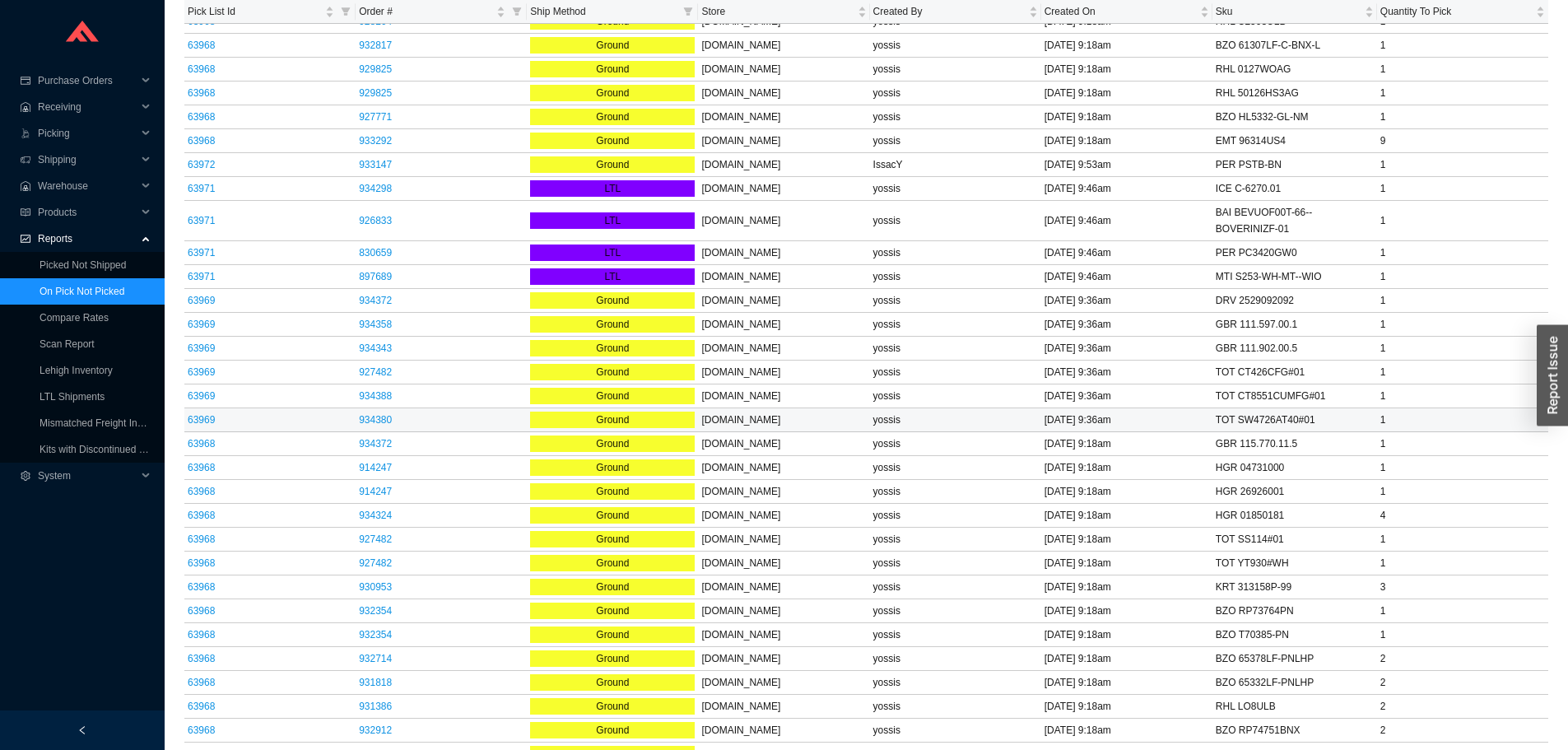
scroll to position [2316, 0]
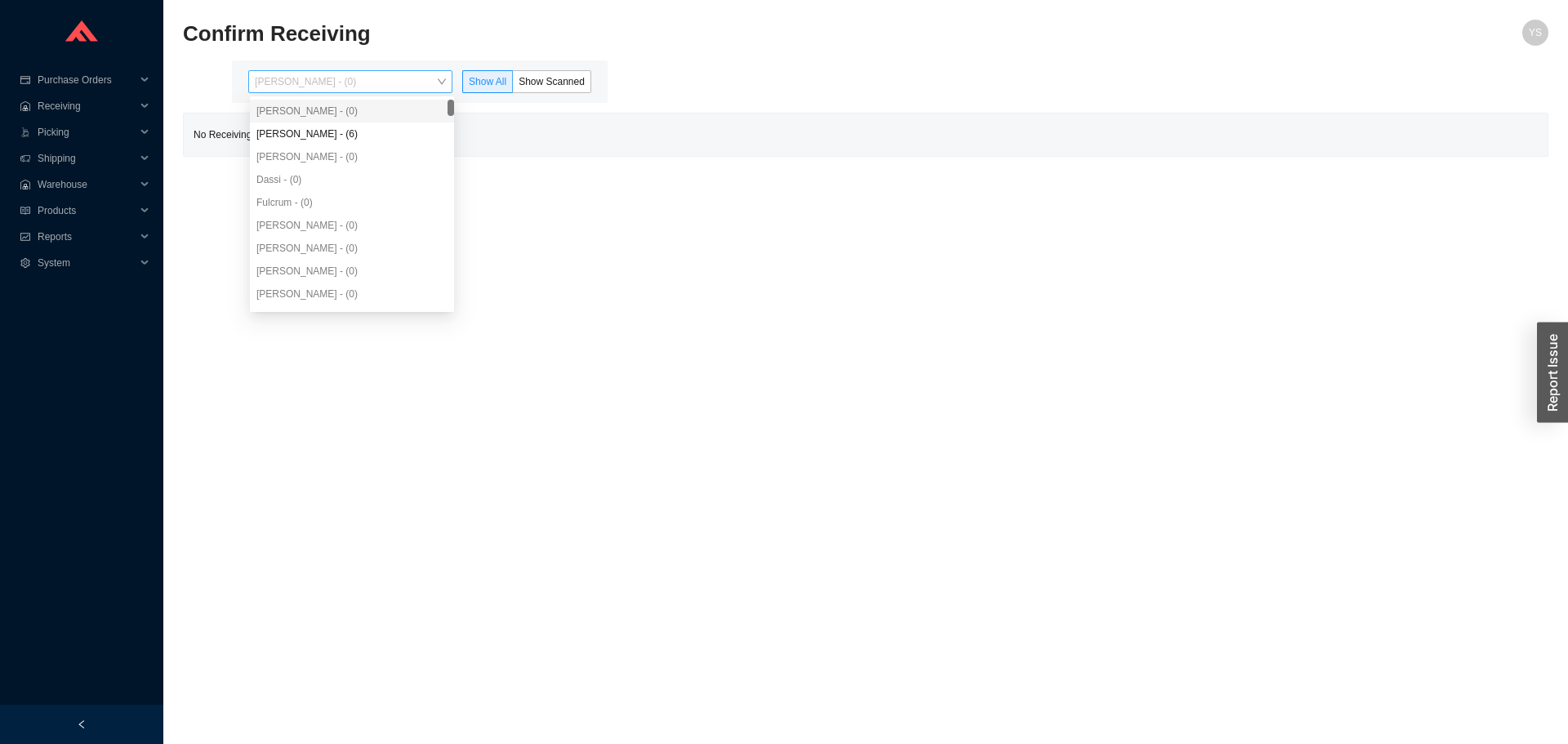
click at [271, 80] on span "[PERSON_NAME] - (0)" at bounding box center [350, 82] width 191 height 21
click at [271, 129] on div "[PERSON_NAME] - (6)" at bounding box center [351, 134] width 191 height 15
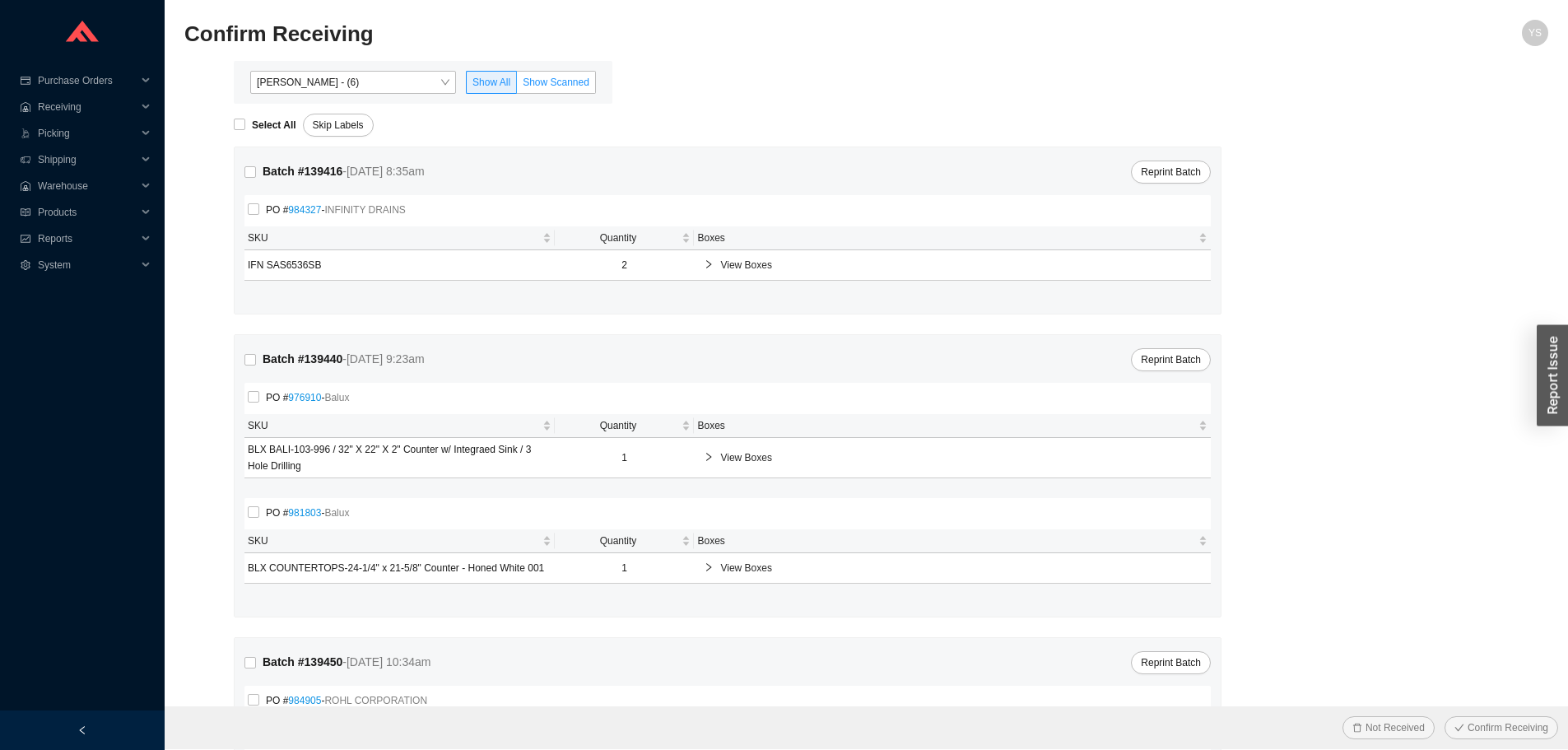
click at [569, 77] on label "Show Scanned" at bounding box center [556, 82] width 79 height 23
click at [517, 86] on input "Show Scanned" at bounding box center [517, 86] width 0 height 0
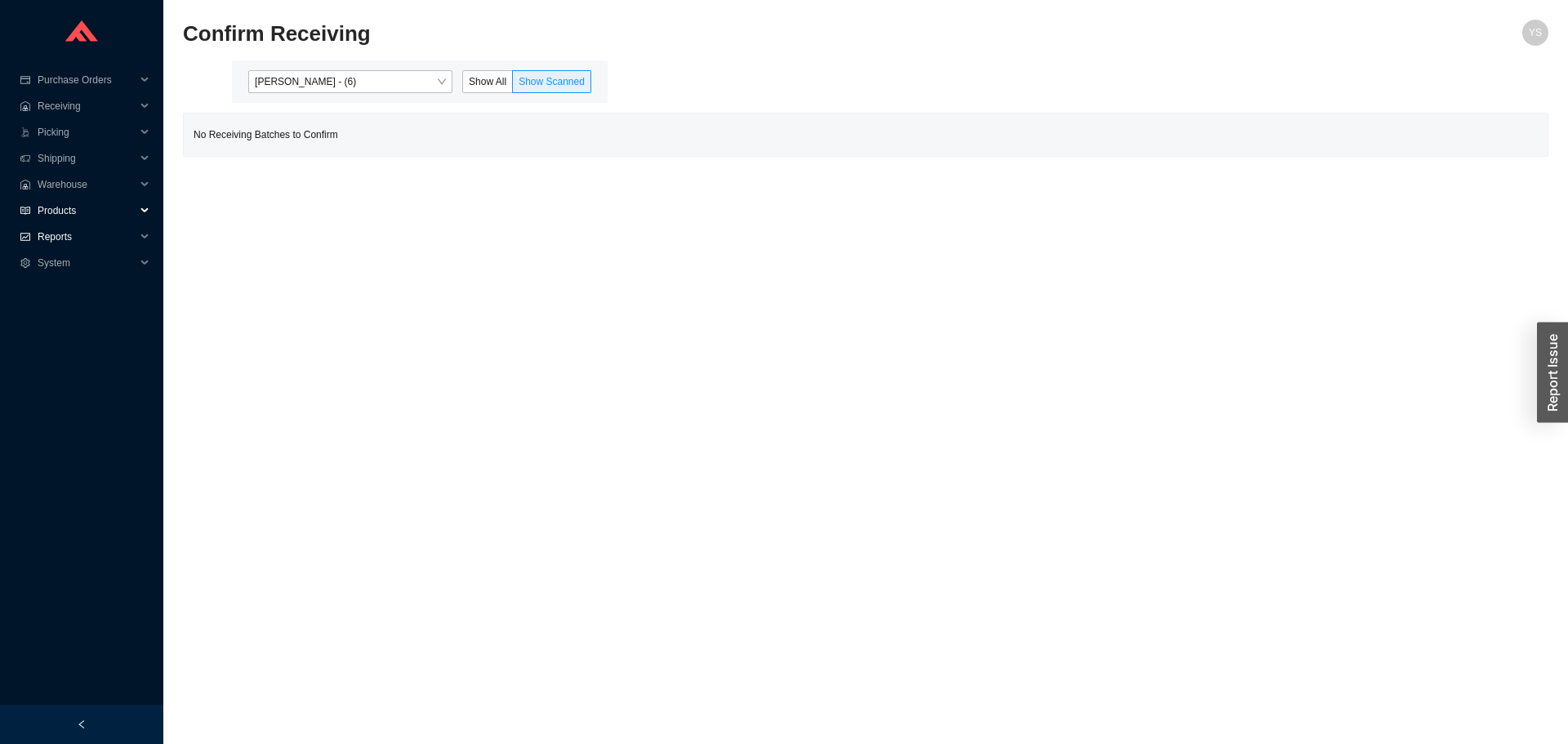
drag, startPoint x: 71, startPoint y: 213, endPoint x: 76, endPoint y: 230, distance: 17.7
click at [73, 217] on span "Products" at bounding box center [86, 211] width 98 height 26
drag, startPoint x: 75, startPoint y: 250, endPoint x: 70, endPoint y: 289, distance: 39.3
click at [75, 261] on span "Reports" at bounding box center [86, 263] width 98 height 26
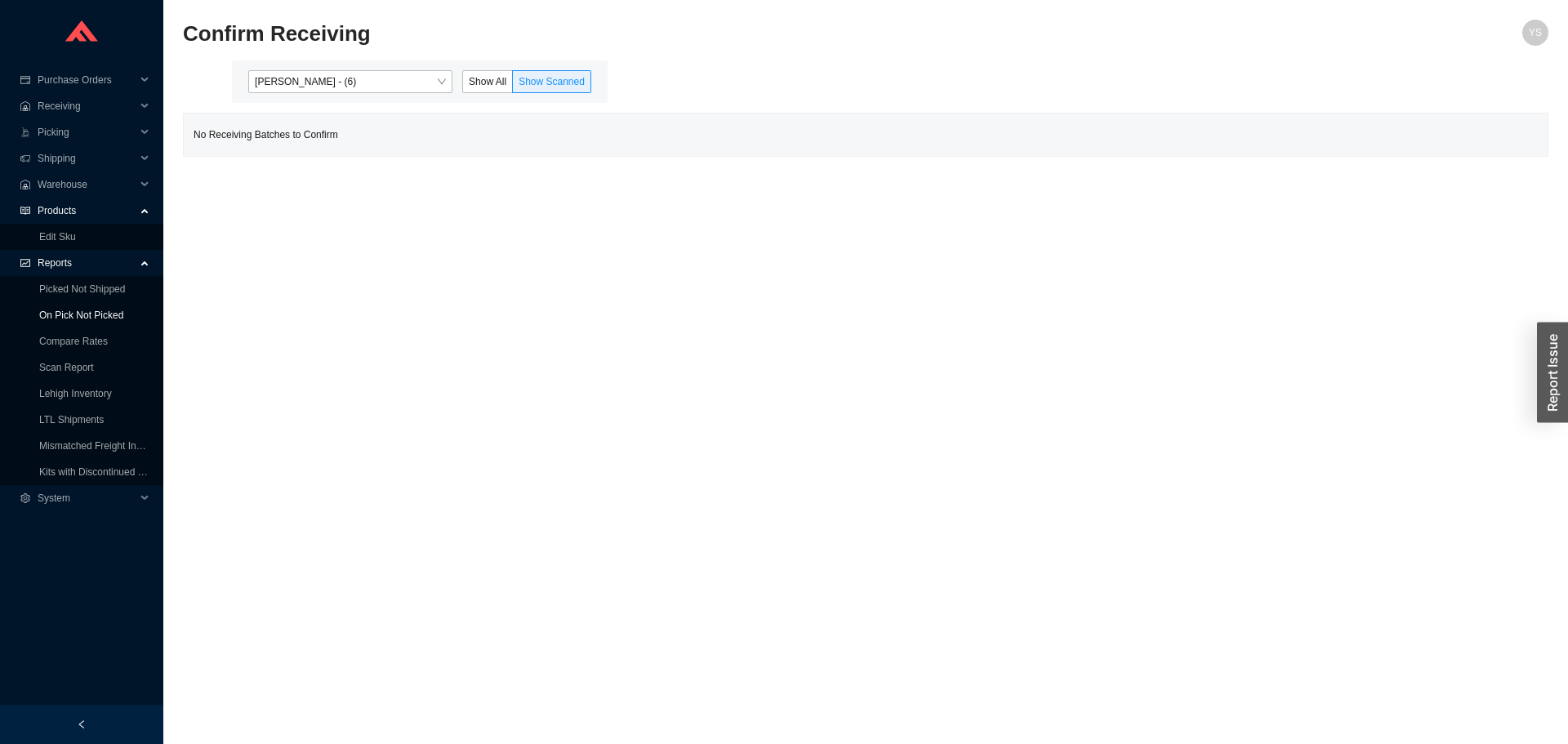
click at [78, 309] on link "On Pick Not Picked" at bounding box center [81, 315] width 84 height 12
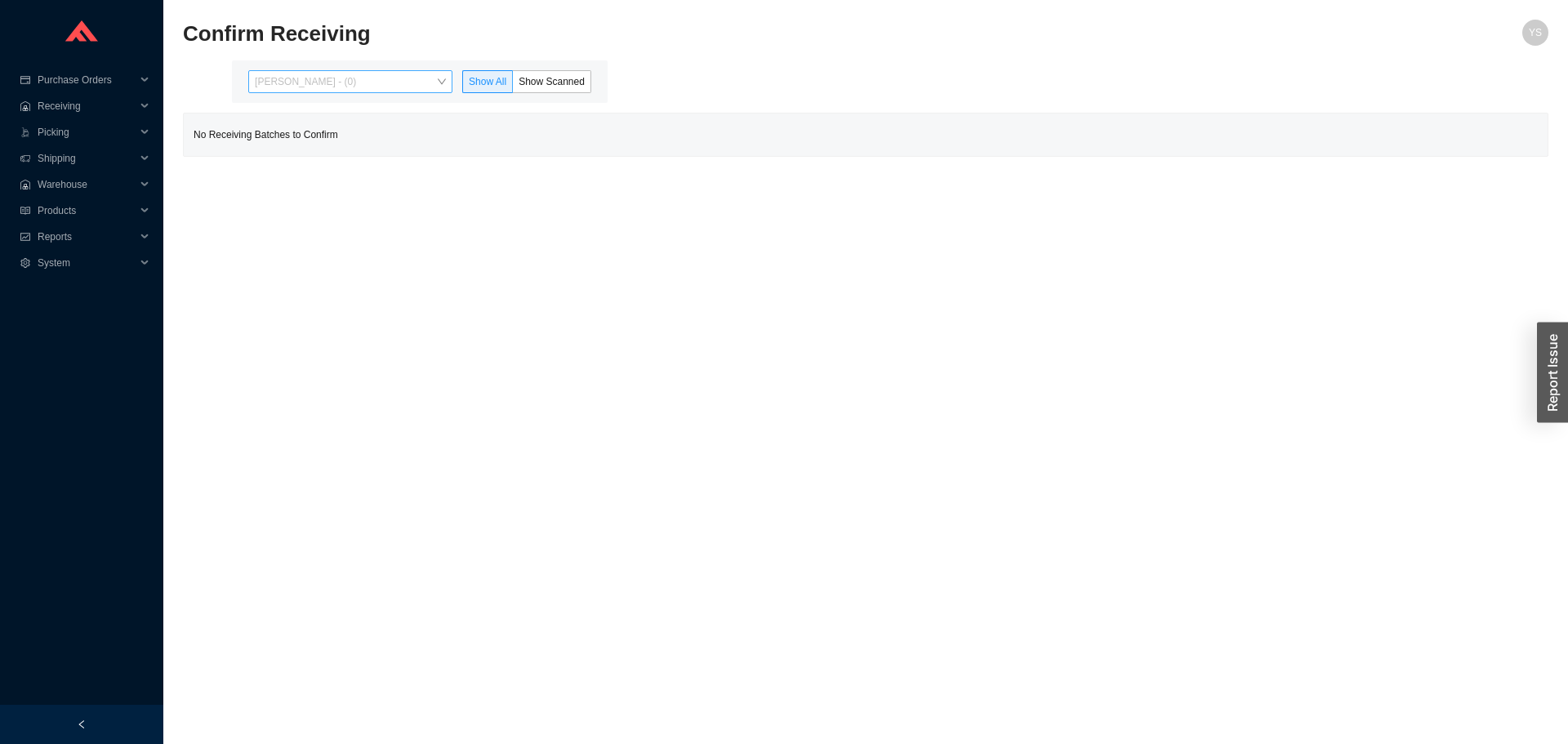
click at [275, 74] on span "[PERSON_NAME] - (0)" at bounding box center [350, 82] width 191 height 21
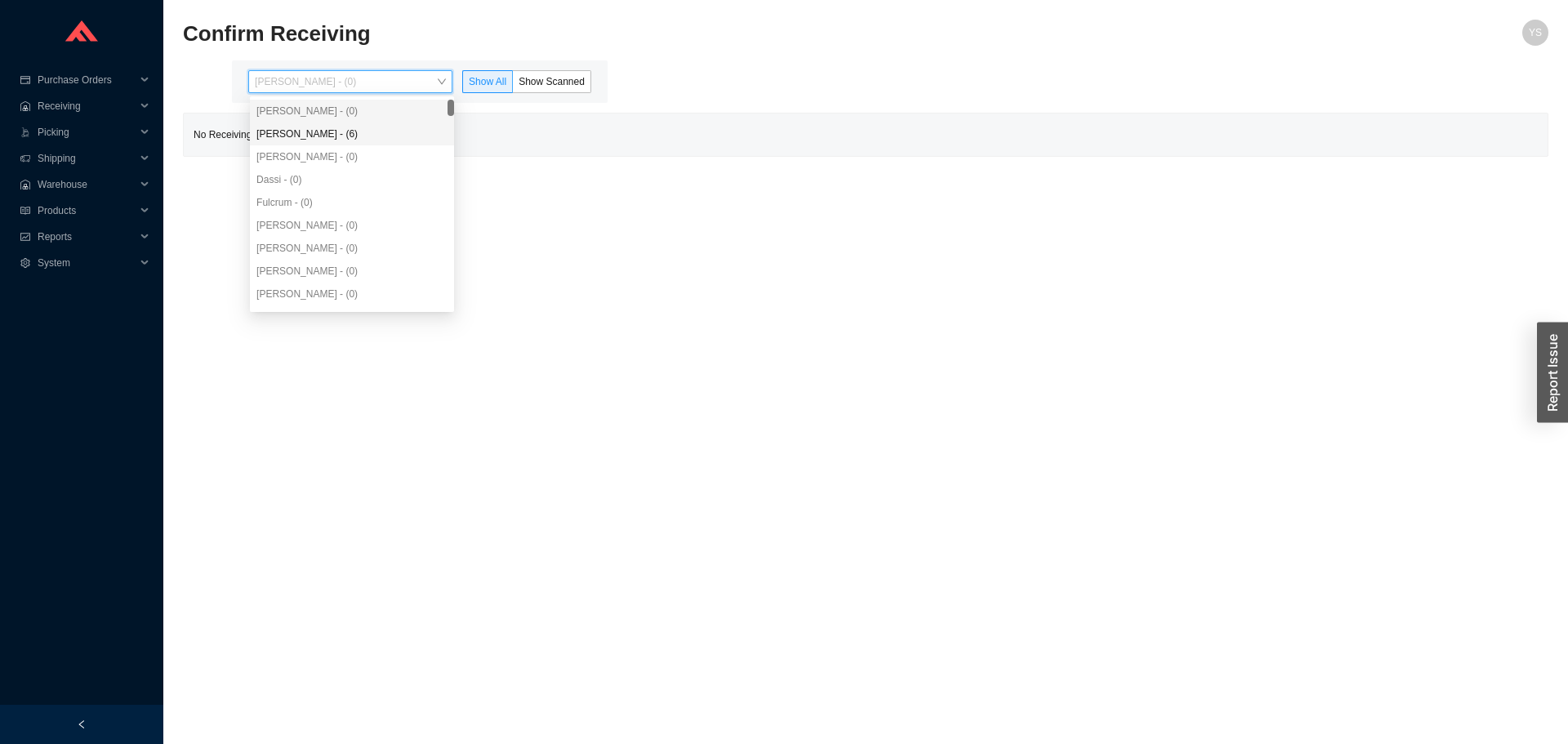
click at [257, 128] on div "[PERSON_NAME] - (6)" at bounding box center [351, 134] width 191 height 15
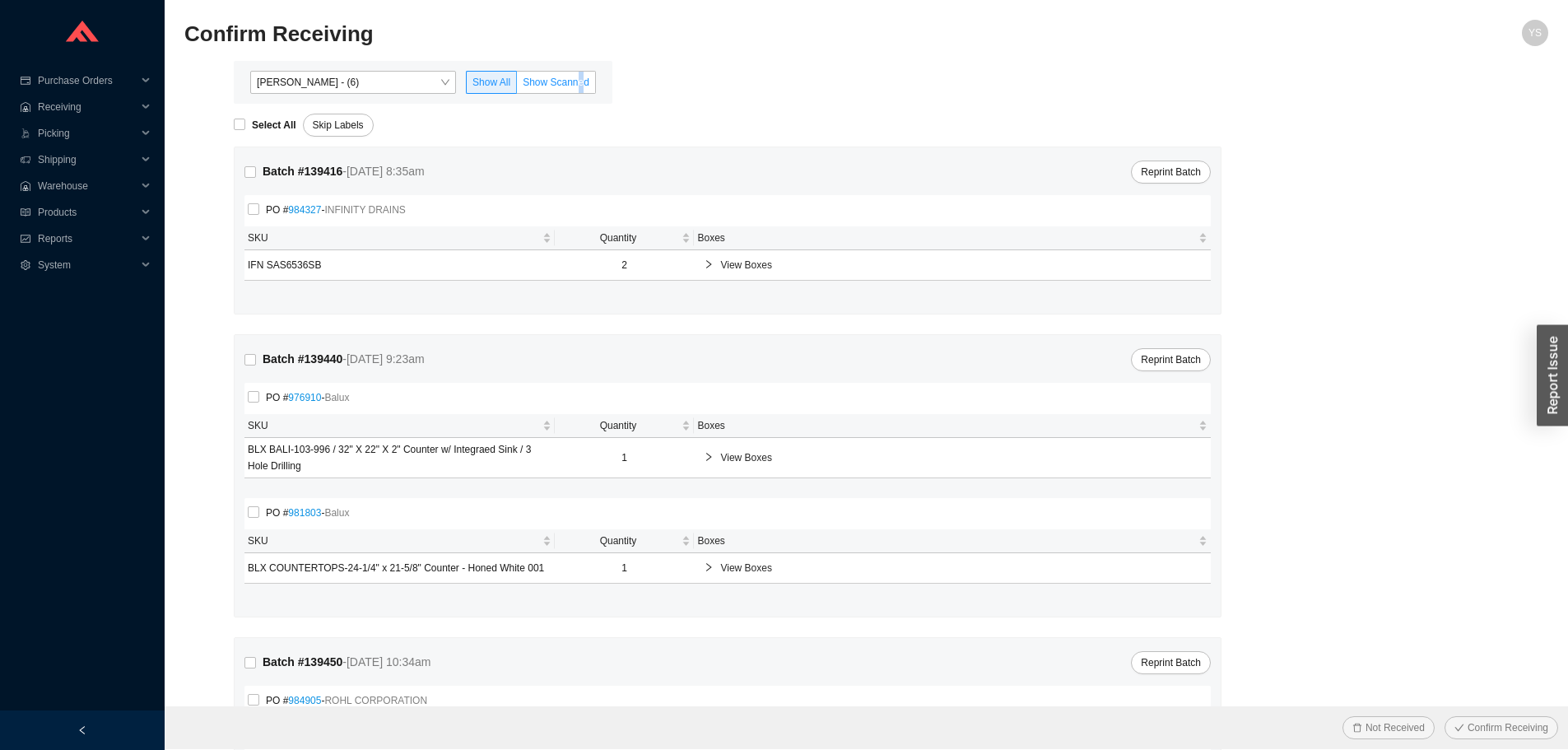
click at [578, 80] on span "Show Scanned" at bounding box center [556, 82] width 67 height 12
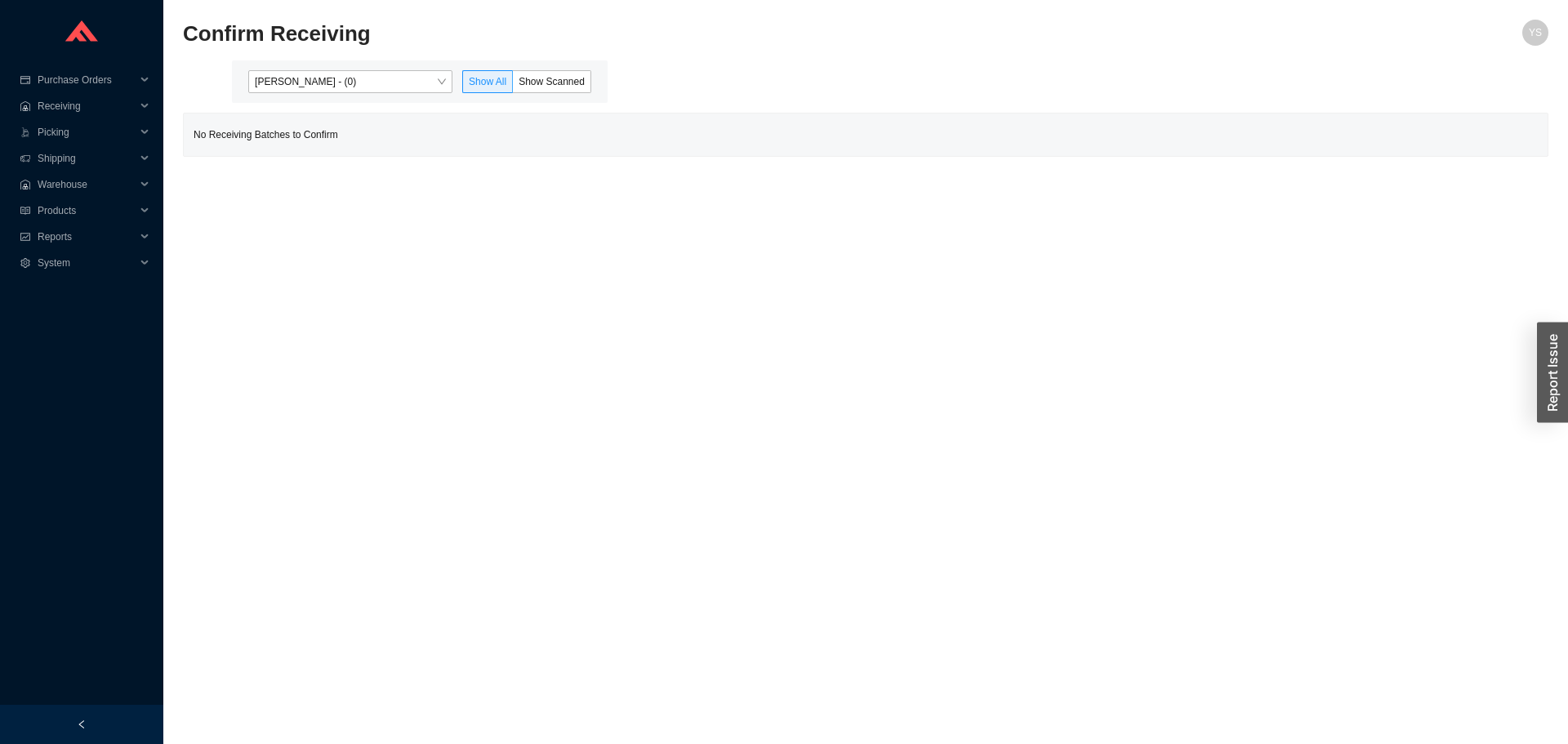
click at [286, 90] on span "[PERSON_NAME] - (0)" at bounding box center [350, 82] width 191 height 21
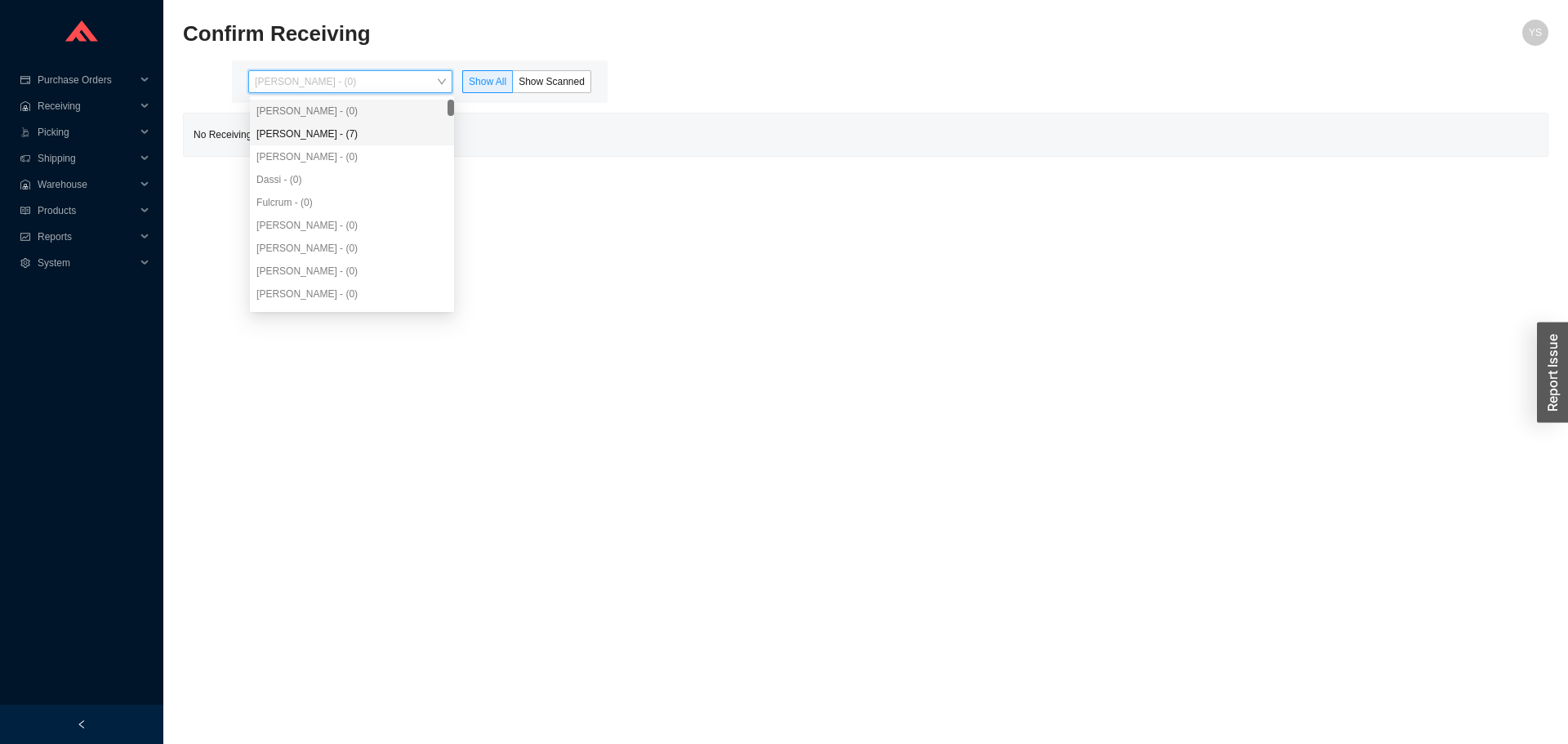
click at [287, 137] on div "[PERSON_NAME] - (7)" at bounding box center [351, 134] width 191 height 15
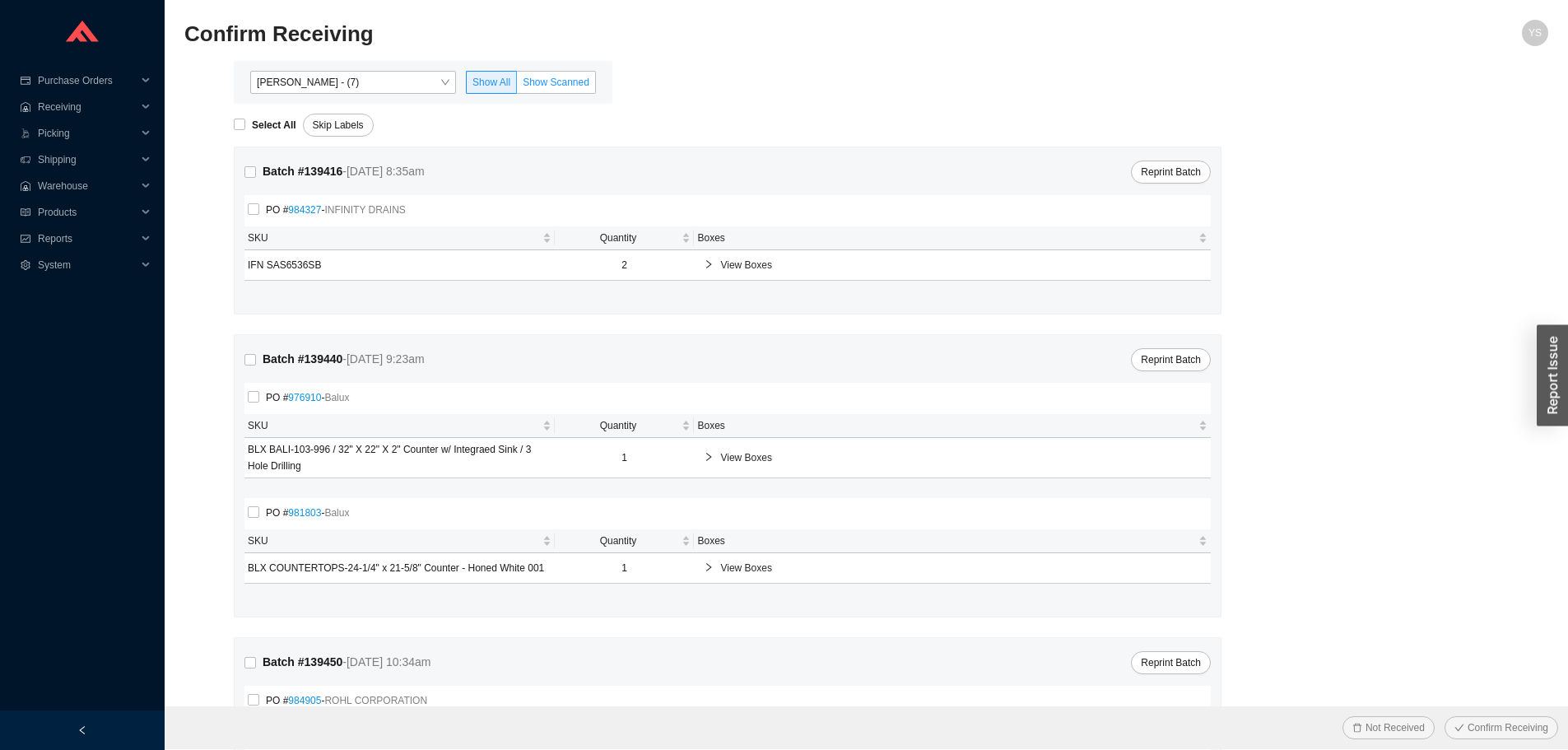
click at [552, 80] on span "Show Scanned" at bounding box center [556, 82] width 67 height 12
click at [517, 86] on input "Show Scanned" at bounding box center [517, 86] width 0 height 0
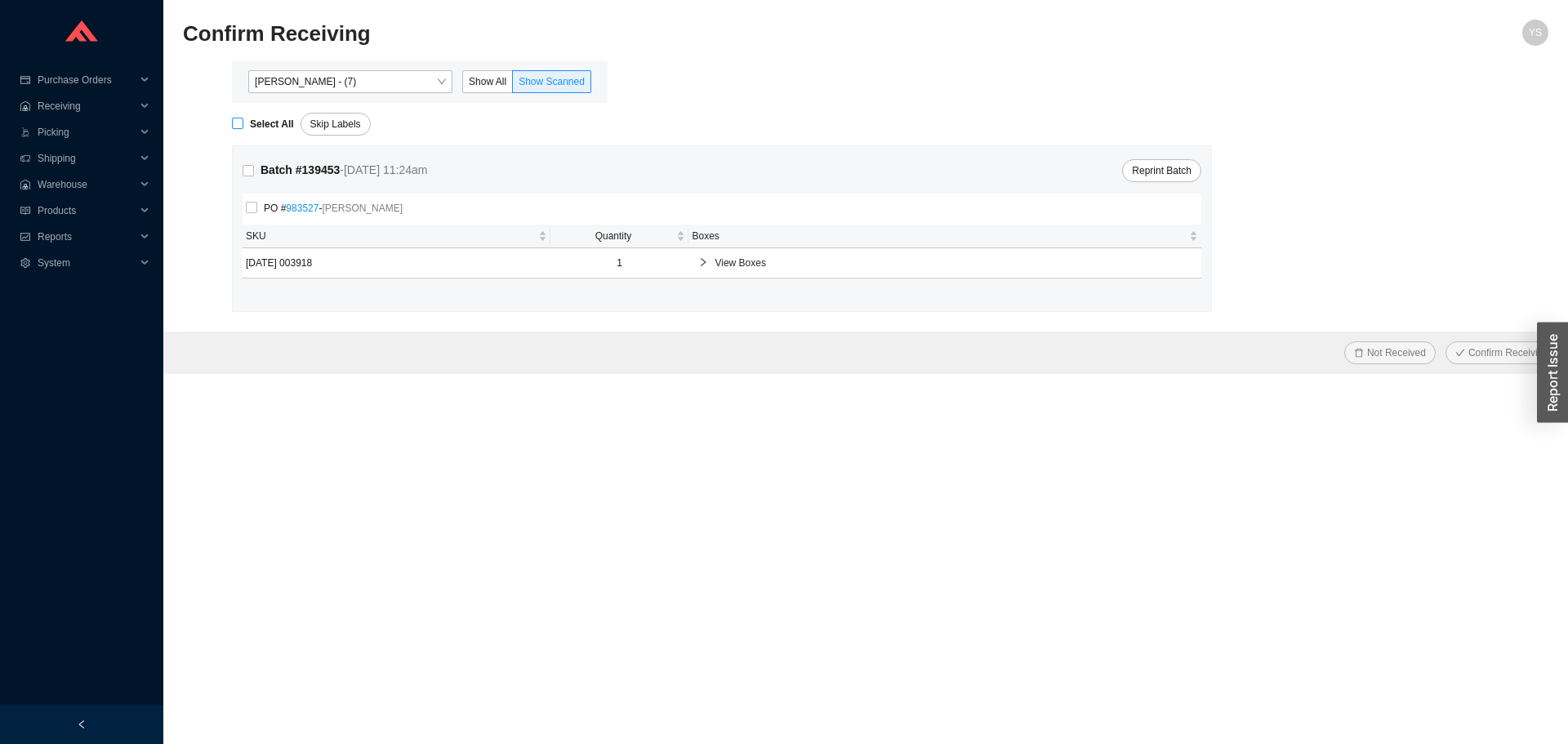
click at [239, 117] on label "Select All" at bounding box center [266, 124] width 69 height 17
click at [239, 117] on input "Select All" at bounding box center [238, 123] width 12 height 12
checkbox input "true"
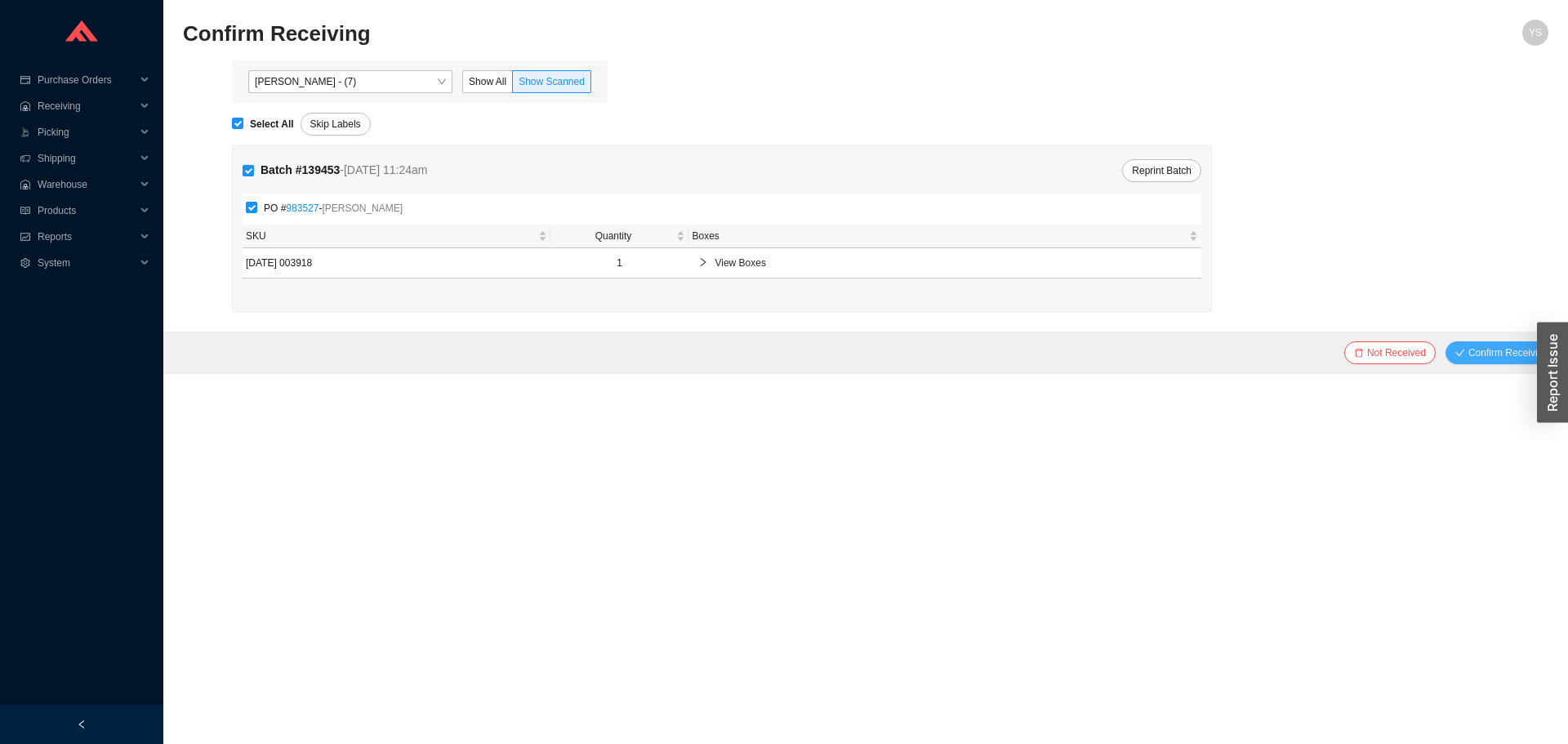
click at [1455, 360] on button "Confirm Receiving" at bounding box center [1502, 353] width 112 height 23
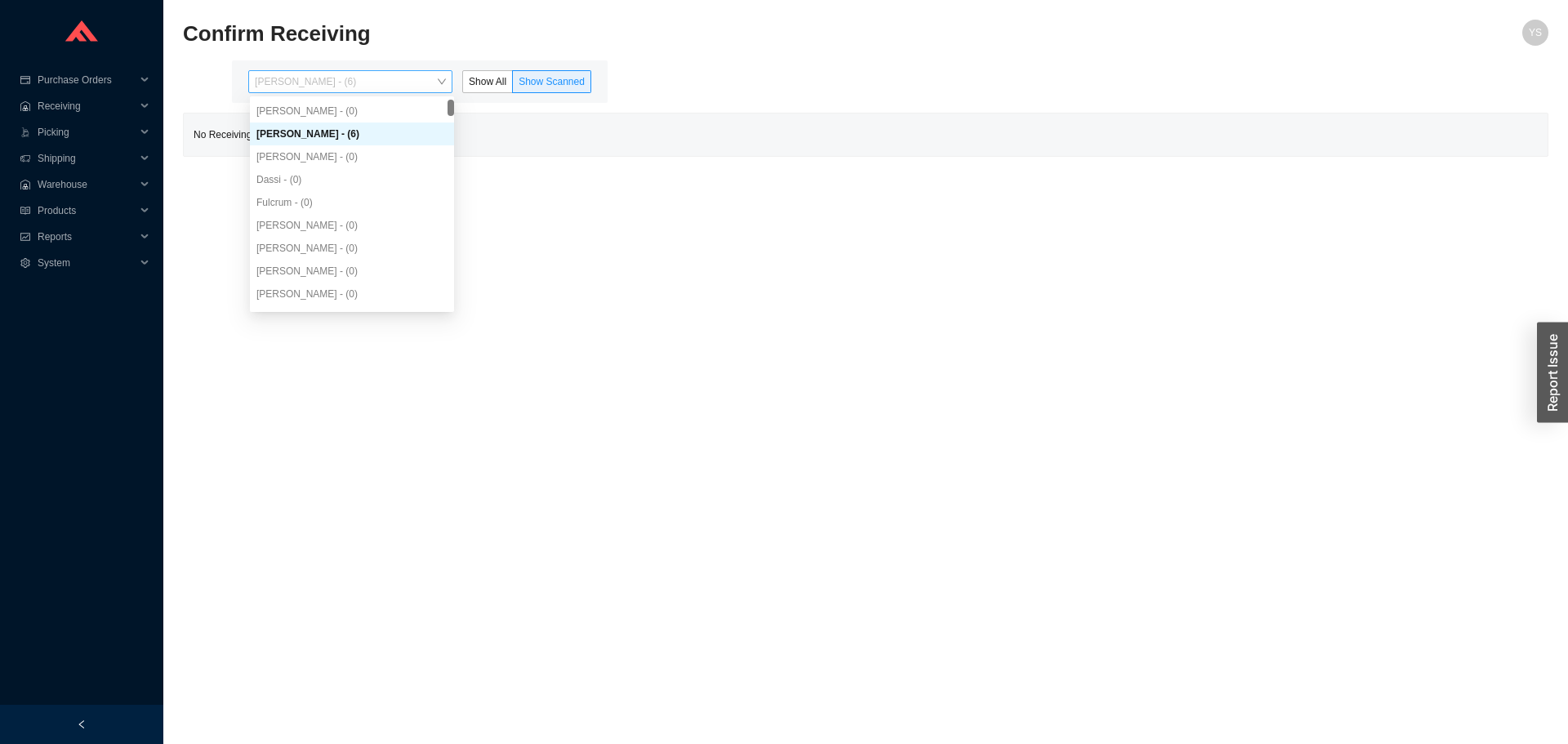
click at [368, 81] on span "[PERSON_NAME] - (6)" at bounding box center [350, 82] width 191 height 21
click at [373, 152] on div "[PERSON_NAME] - (0)" at bounding box center [351, 157] width 191 height 15
click at [88, 227] on span "Reports" at bounding box center [86, 237] width 98 height 26
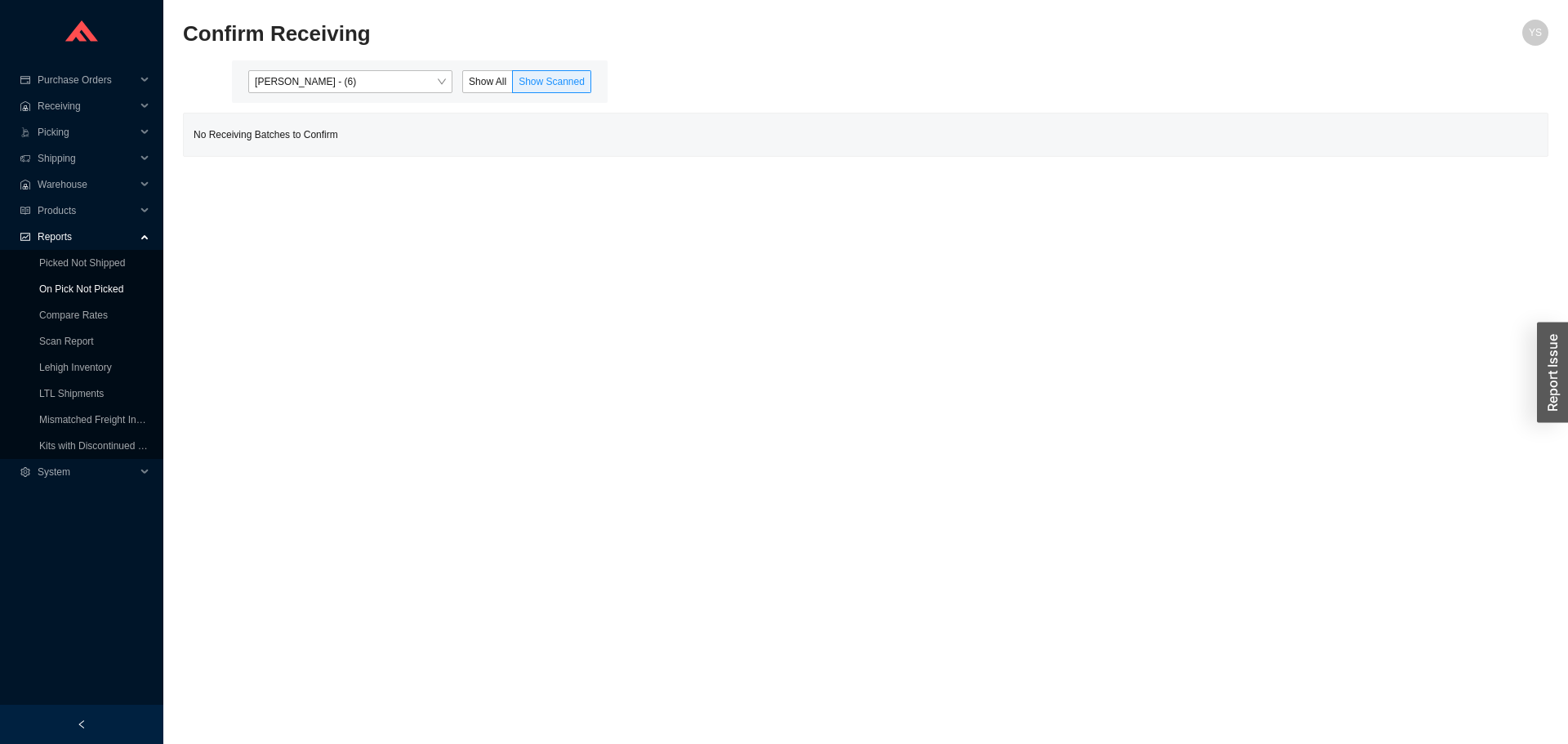
click at [51, 289] on link "On Pick Not Picked" at bounding box center [81, 289] width 84 height 12
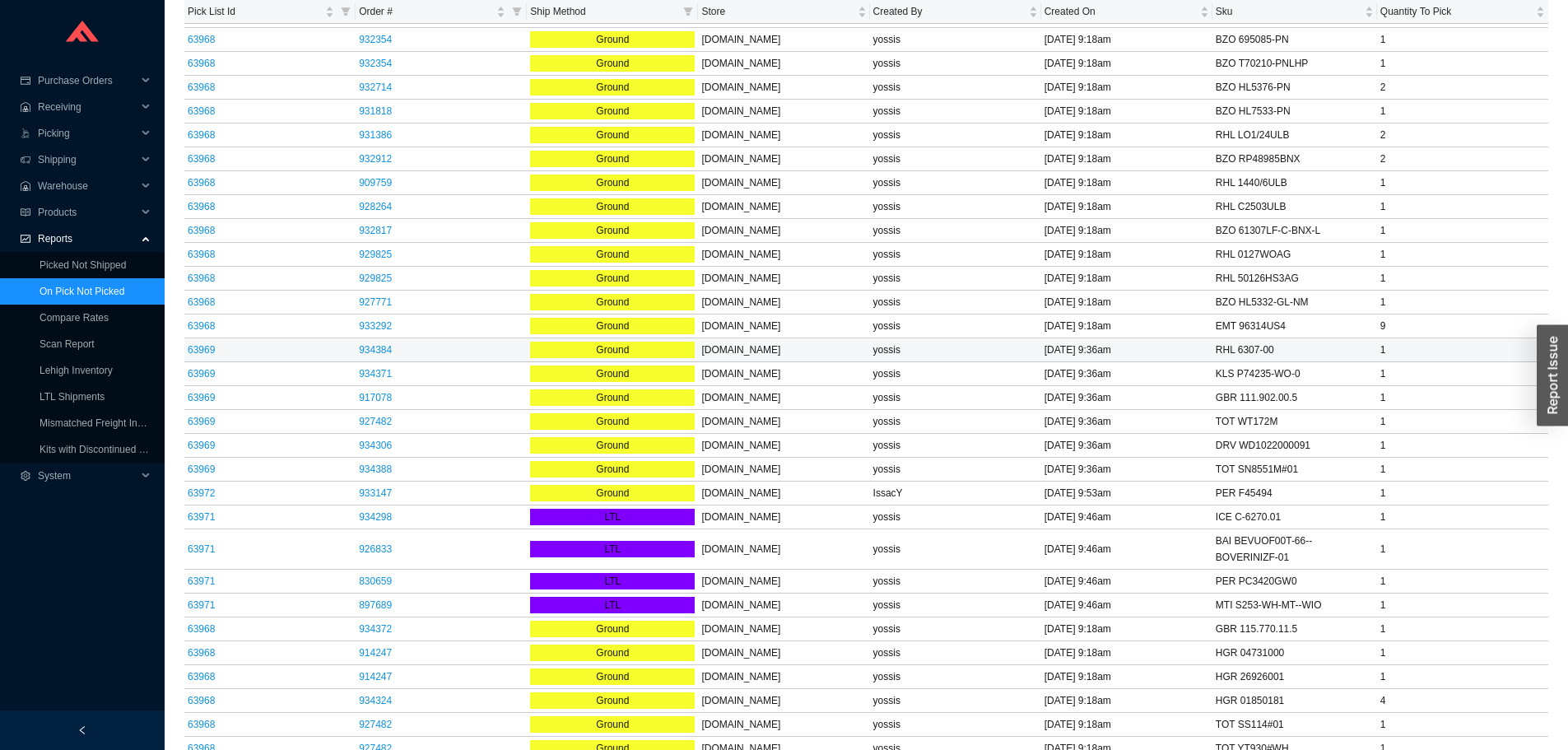
scroll to position [2316, 0]
